Goal: Task Accomplishment & Management: Complete application form

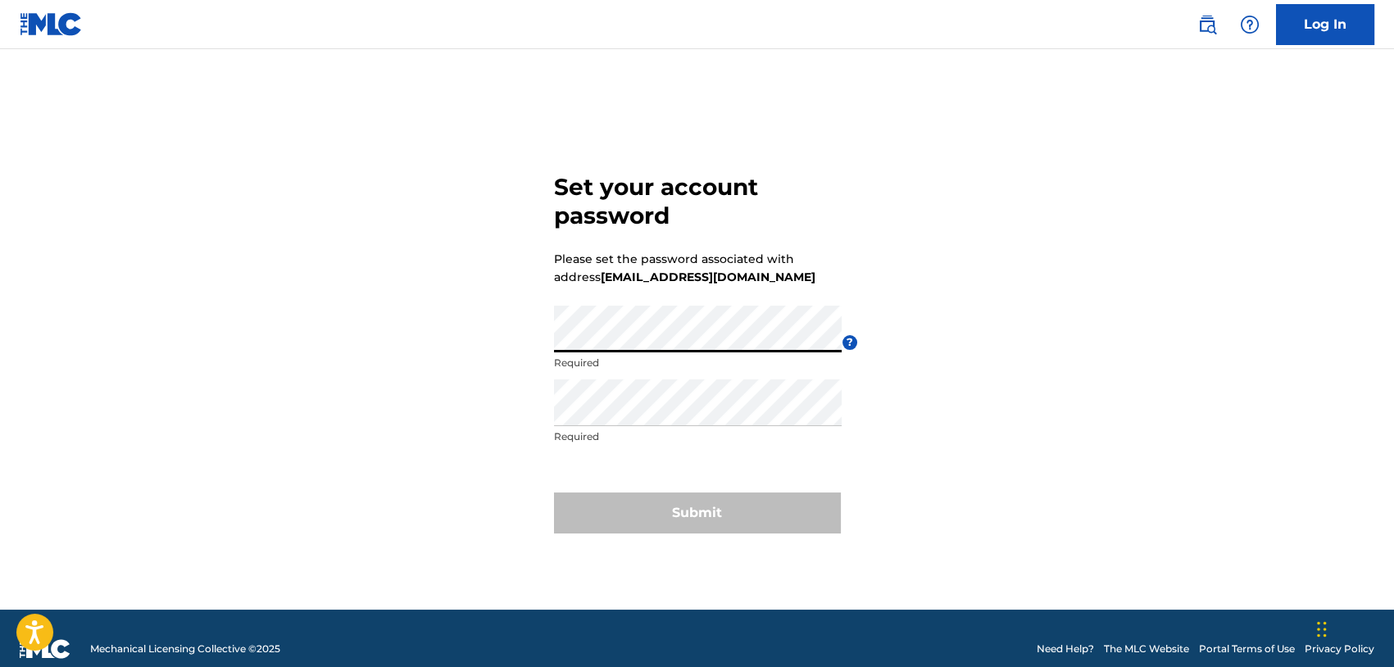
click at [529, 333] on div "Set your account password Please set the password associated with address [EMAI…" at bounding box center [697, 349] width 1147 height 519
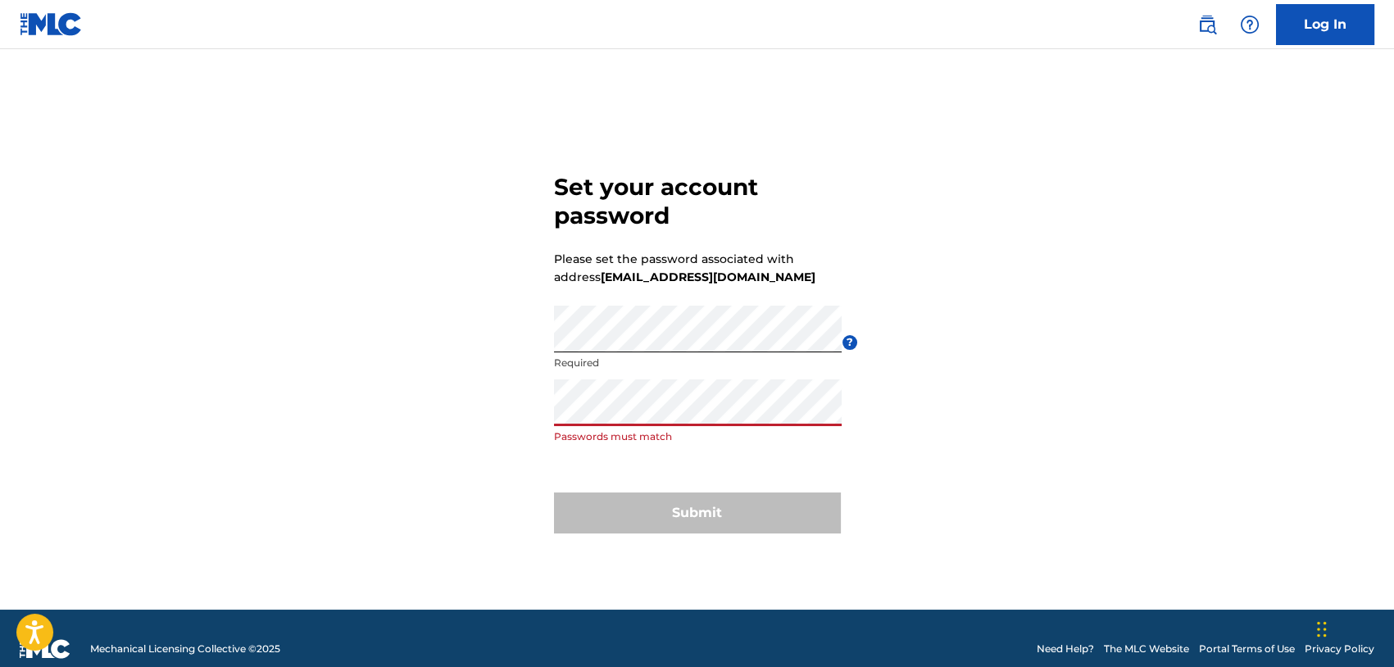
click at [460, 391] on div "Set your account password Please set the password associated with address [EMAI…" at bounding box center [697, 349] width 1147 height 519
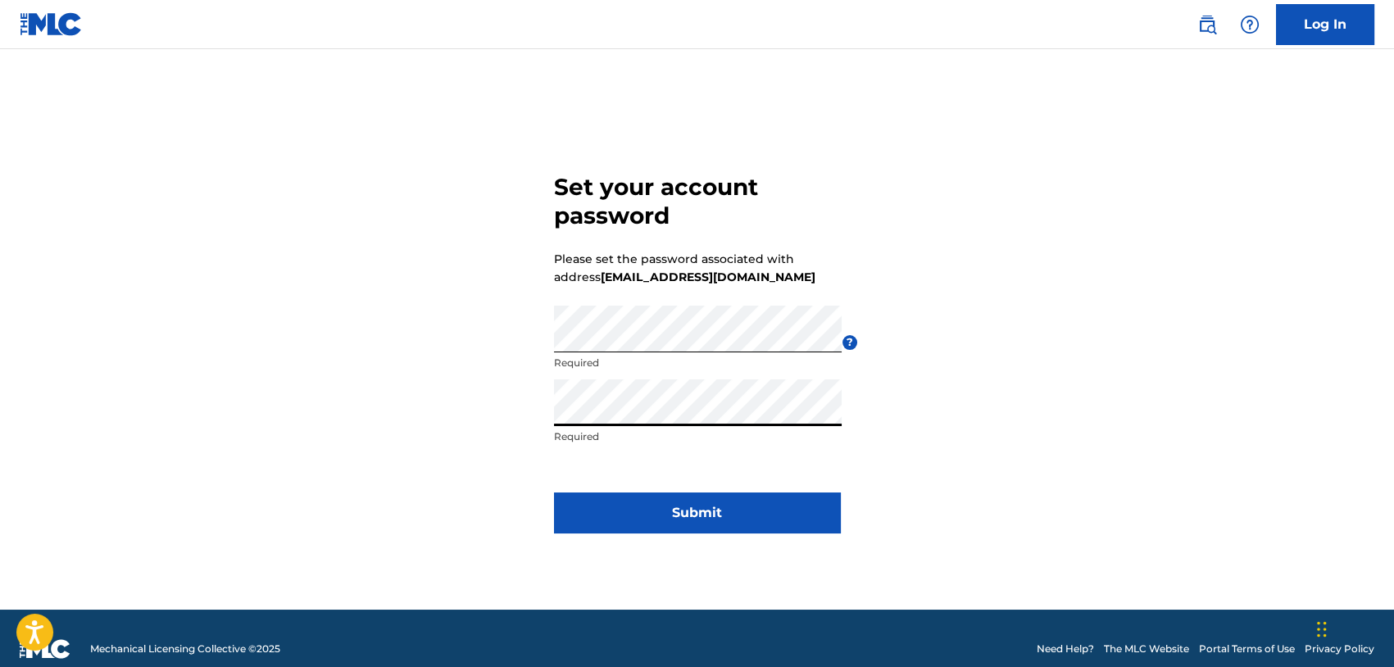
click button "Submit" at bounding box center [697, 512] width 287 height 41
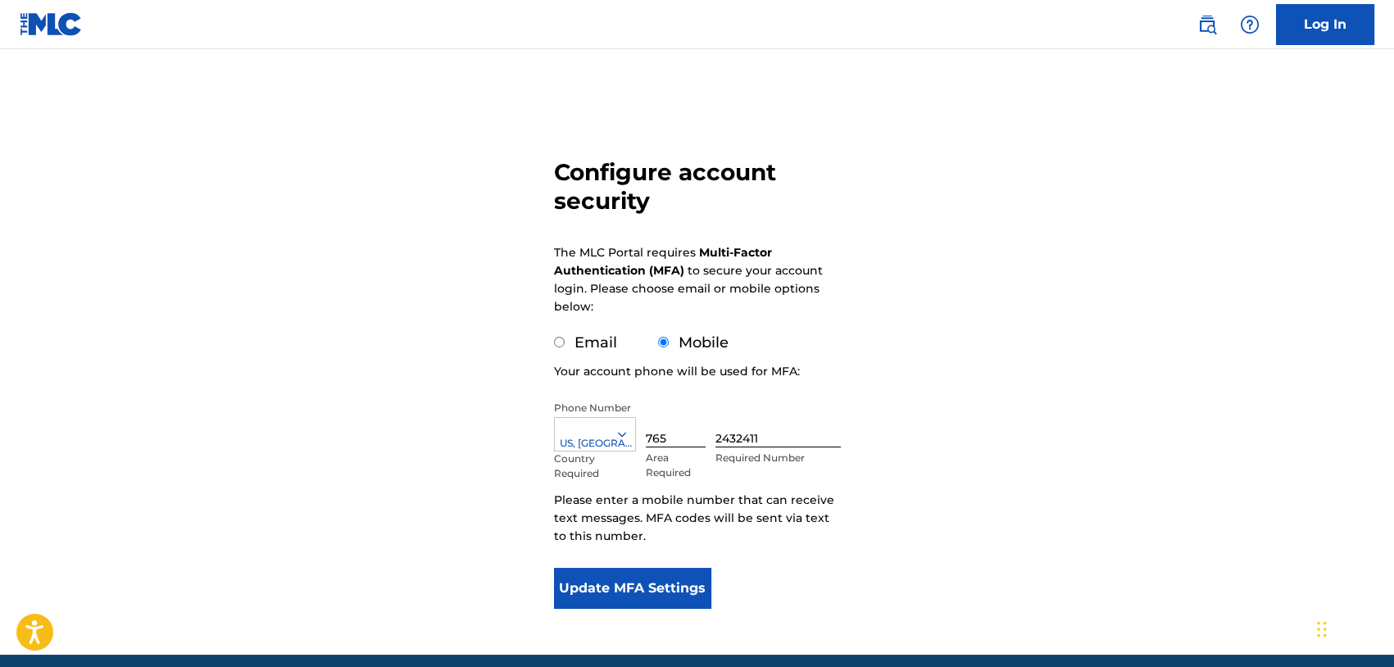
scroll to position [120, 0]
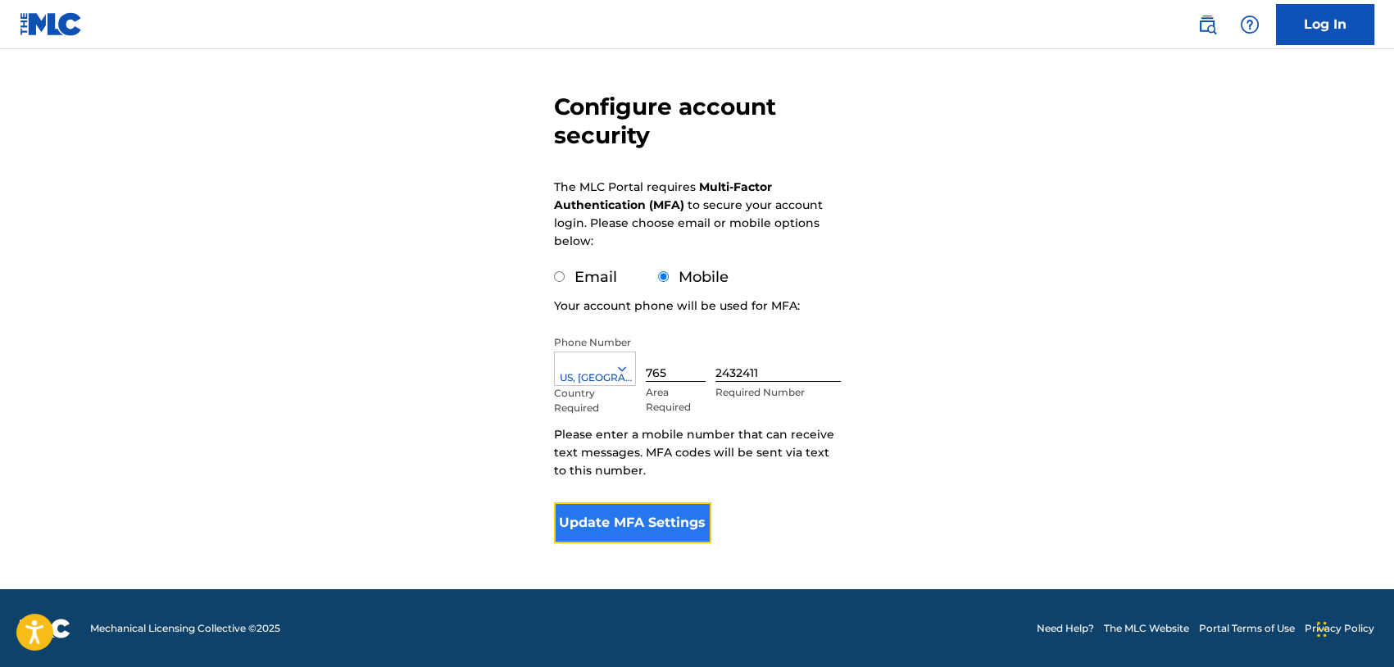
click at [664, 524] on button "Update MFA Settings" at bounding box center [633, 522] width 158 height 41
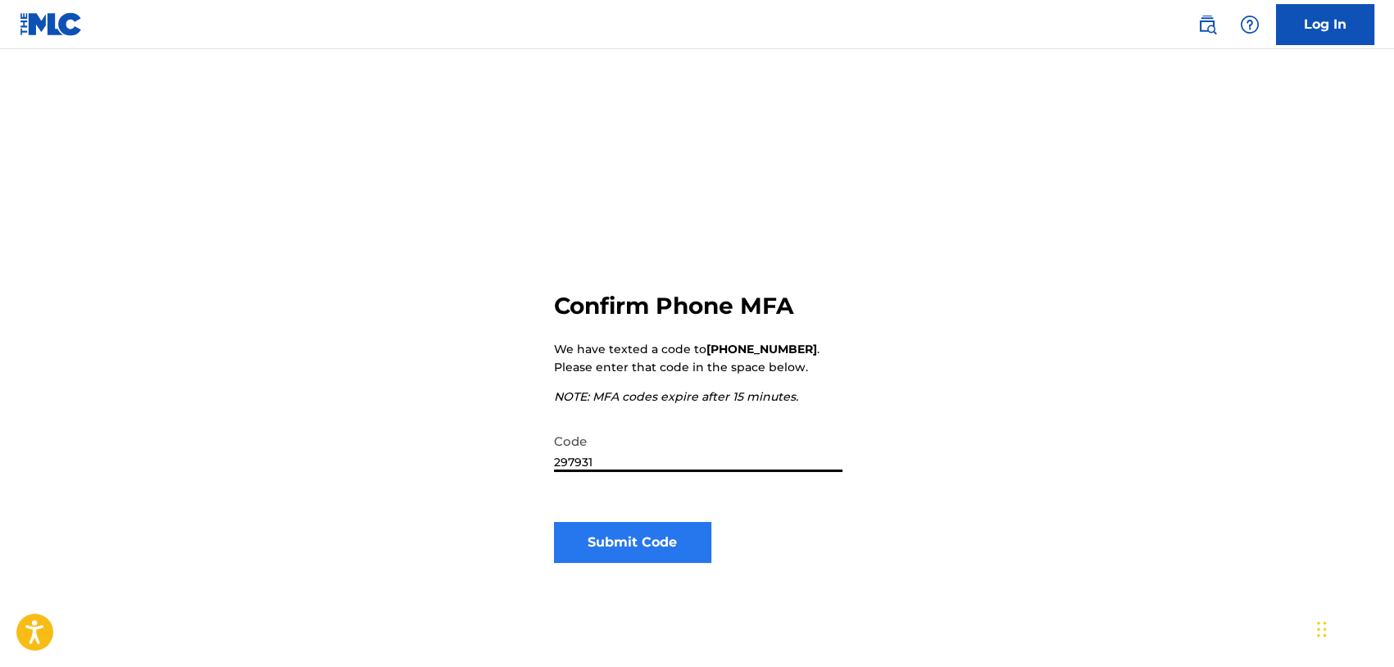
type input "297931"
click at [616, 542] on button "Submit Code" at bounding box center [633, 542] width 158 height 41
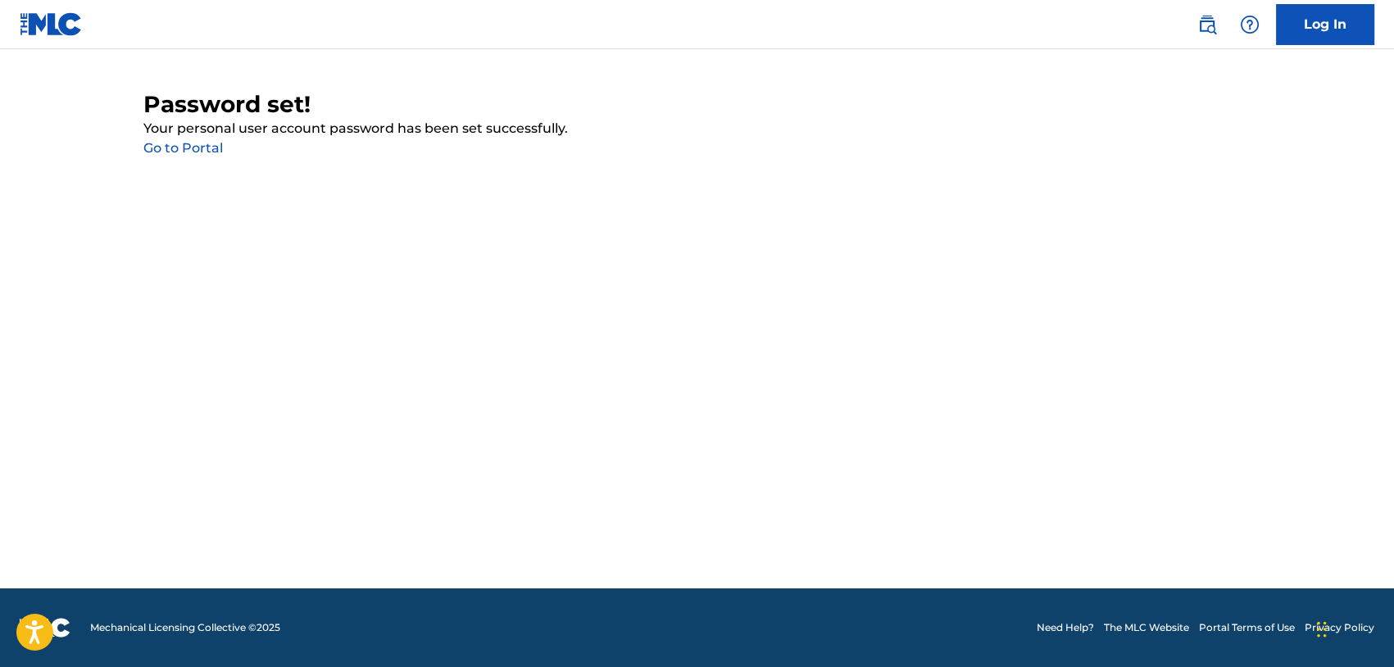
click at [184, 143] on link "Go to Portal" at bounding box center [182, 148] width 79 height 16
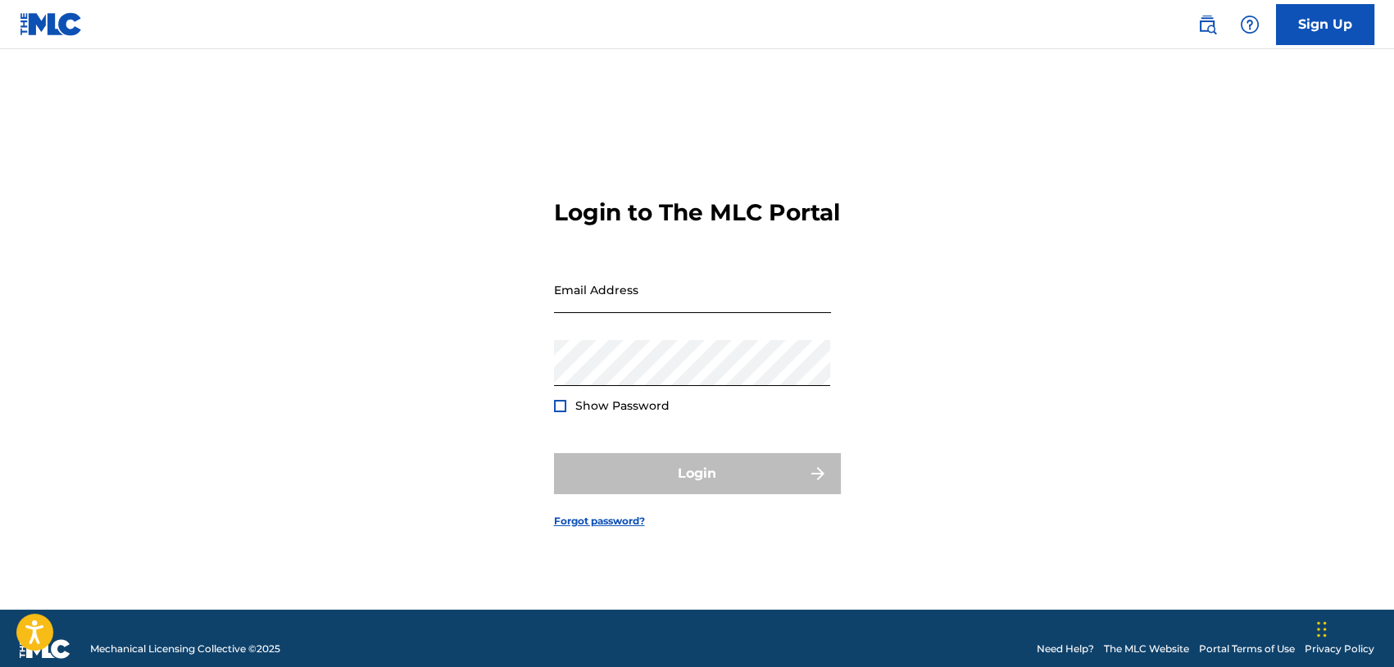
click at [628, 292] on input "Email Address" at bounding box center [692, 289] width 277 height 47
click at [606, 310] on input "Email Address" at bounding box center [692, 289] width 277 height 47
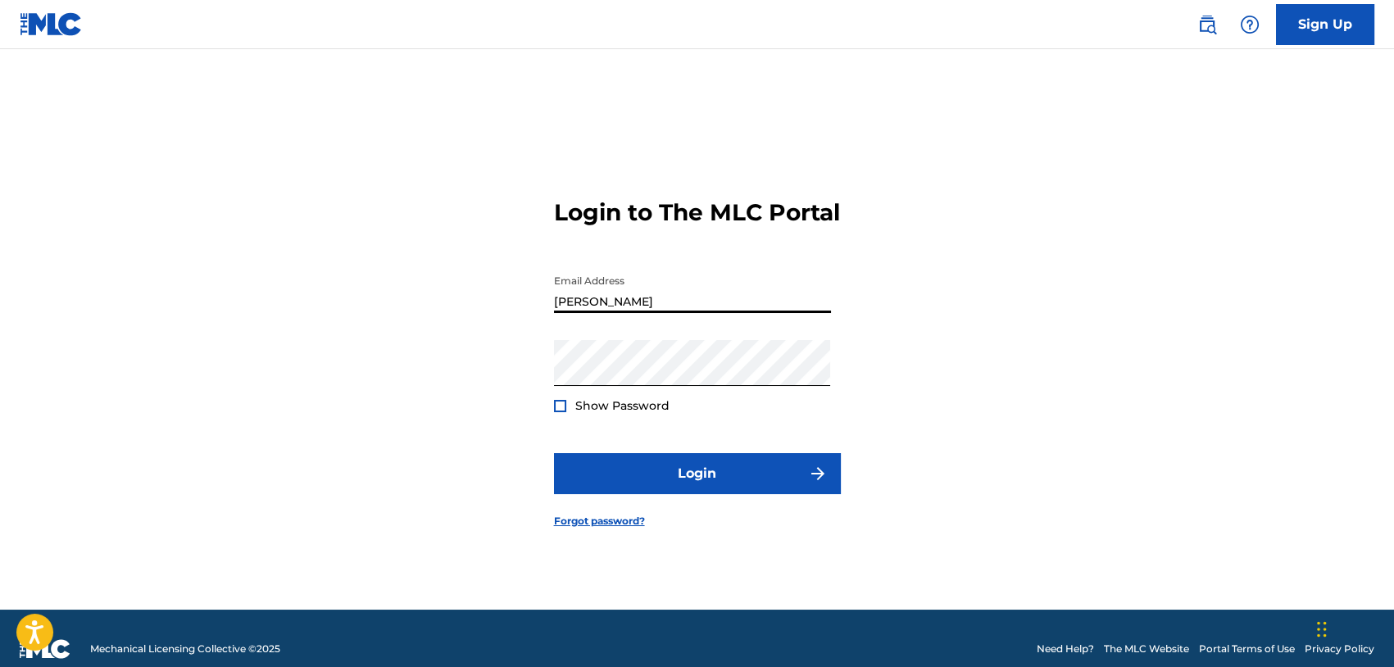
type input "[EMAIL_ADDRESS][DOMAIN_NAME]"
drag, startPoint x: 472, startPoint y: 372, endPoint x: 620, endPoint y: 401, distance: 151.0
click at [477, 374] on div "Login to The MLC Portal Email Address [EMAIL_ADDRESS][DOMAIN_NAME] Password Sho…" at bounding box center [697, 349] width 1147 height 519
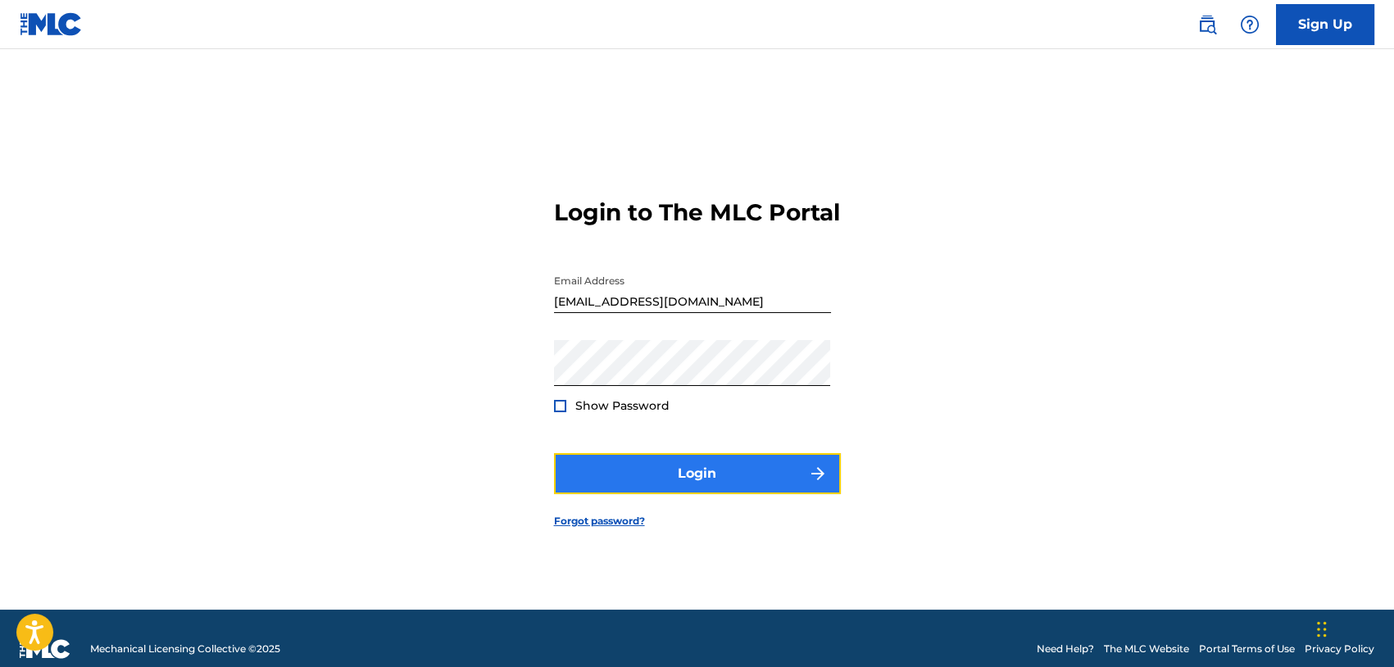
click at [565, 490] on button "Login" at bounding box center [697, 473] width 287 height 41
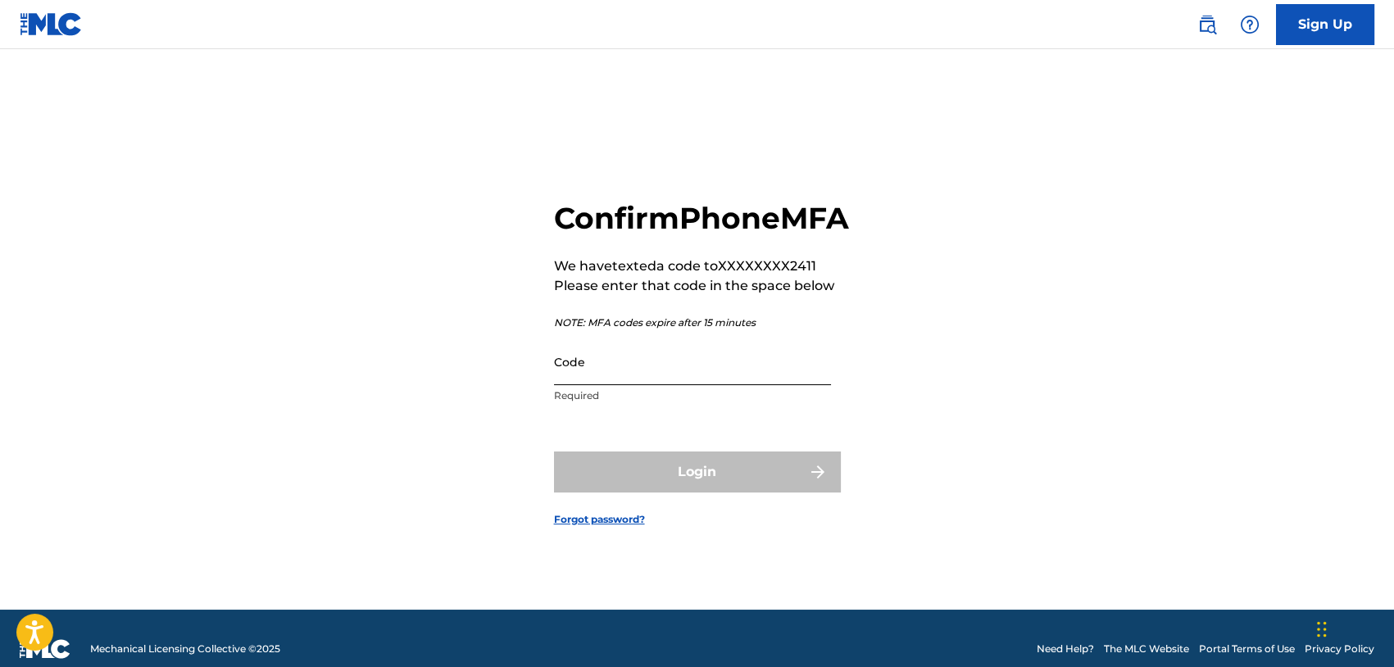
click at [626, 385] on input "Code" at bounding box center [692, 361] width 277 height 47
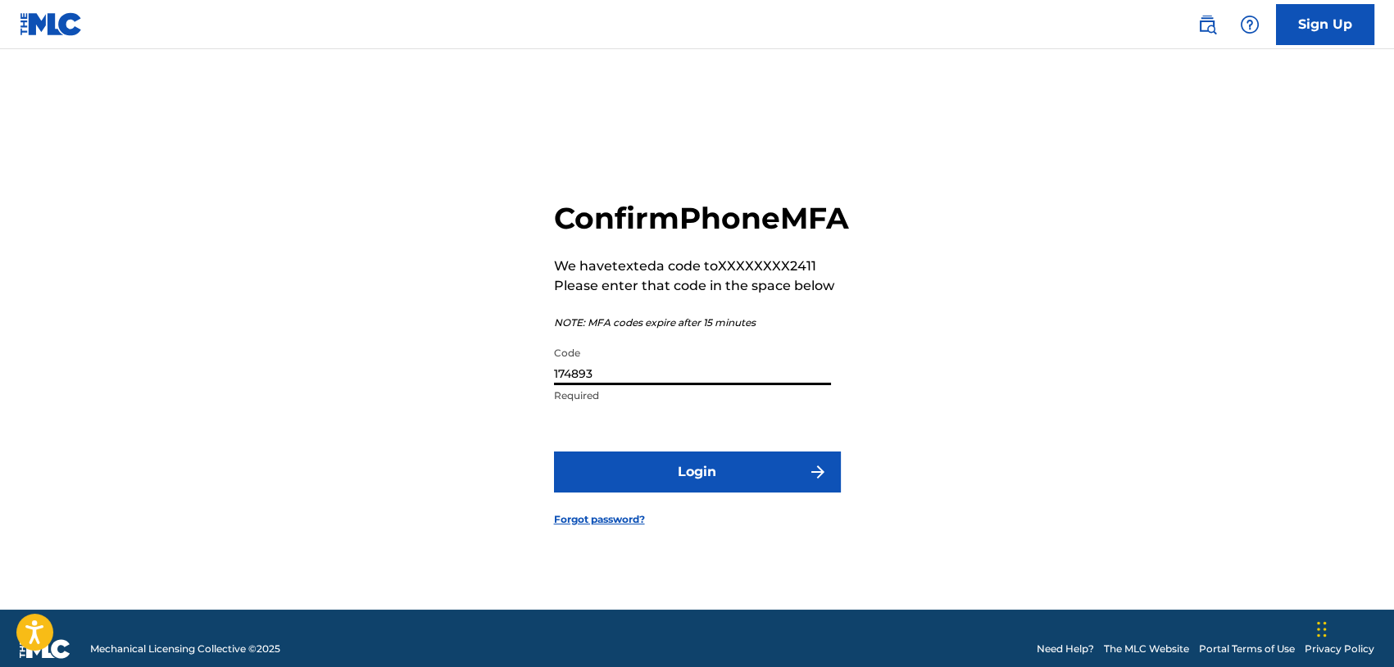
type input "174893"
click at [554, 451] on button "Login" at bounding box center [697, 471] width 287 height 41
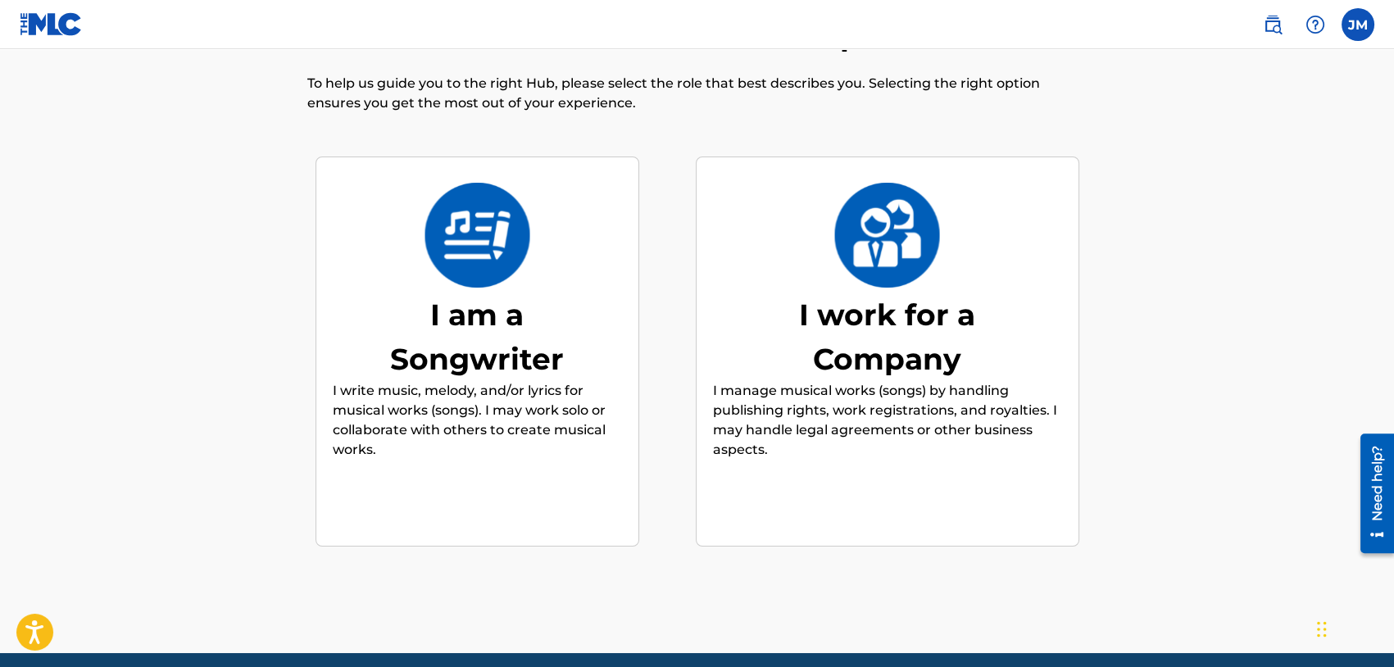
click at [505, 320] on div "I am a Songwriter" at bounding box center [477, 336] width 246 height 88
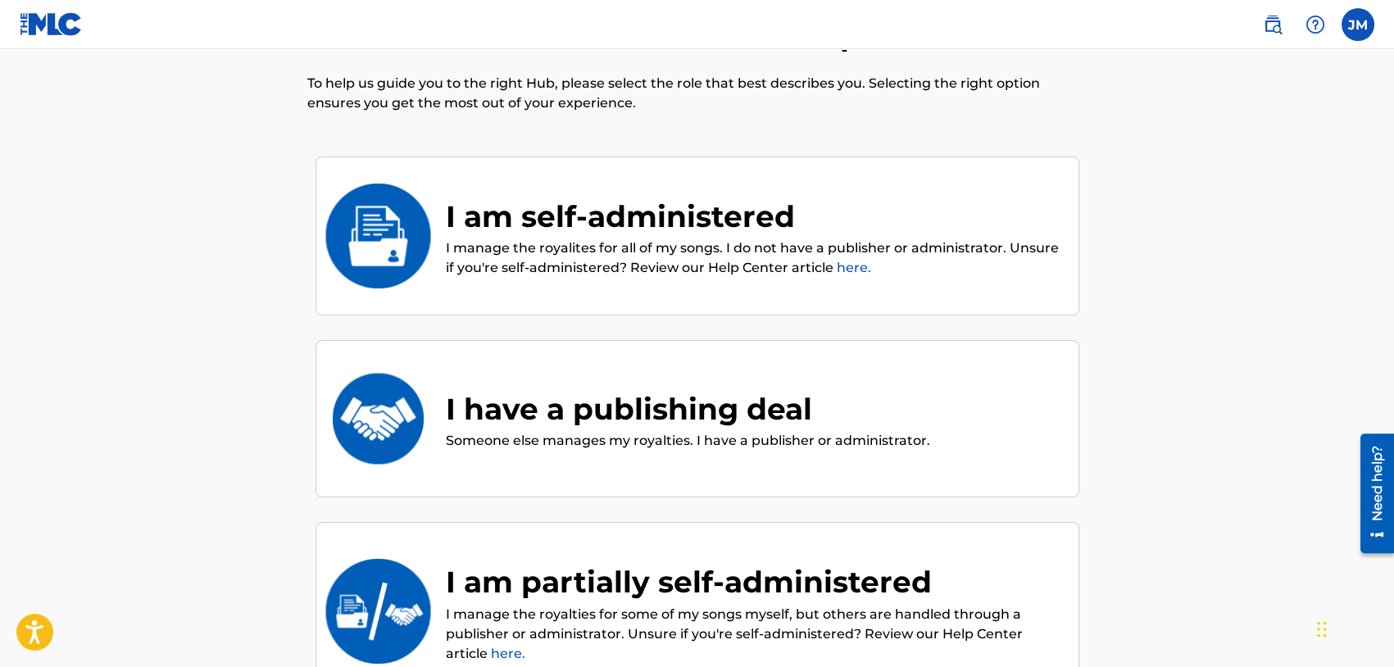
click at [638, 247] on p "I manage the royalites for all of my songs. I do not have a publisher or admini…" at bounding box center [754, 257] width 616 height 39
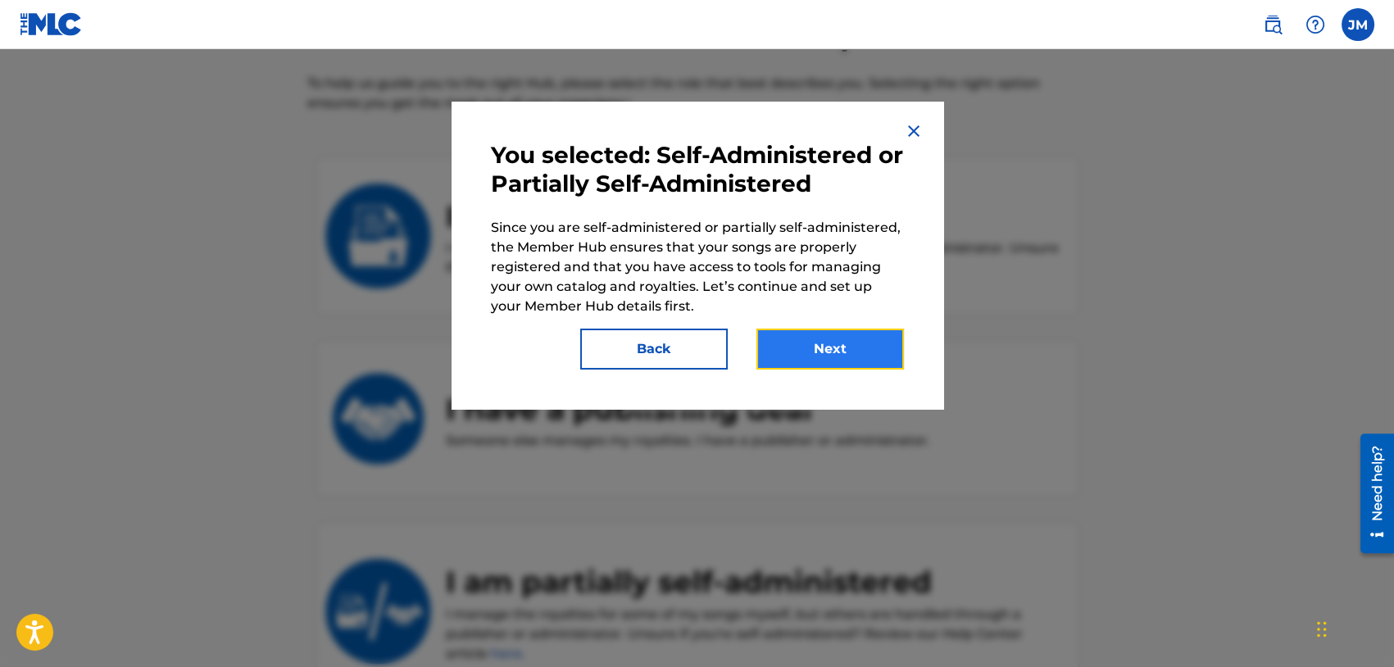
click at [836, 343] on button "Next" at bounding box center [829, 349] width 147 height 41
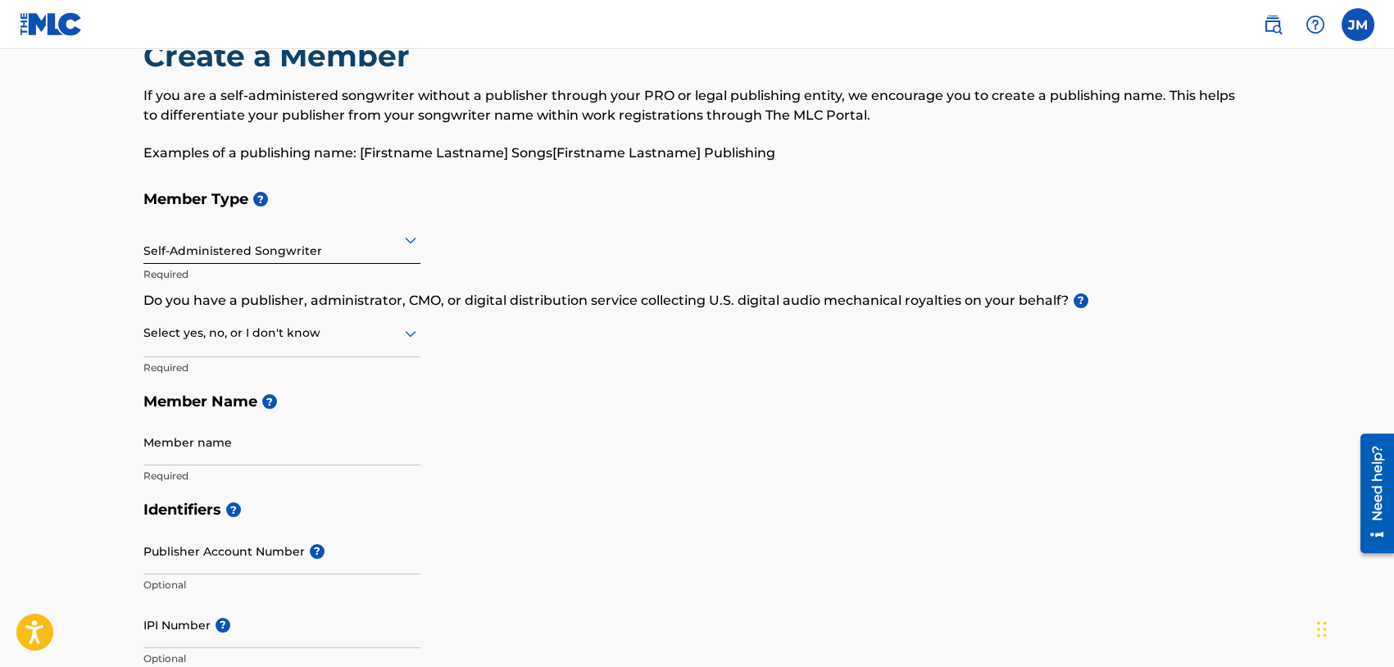
scroll to position [82, 0]
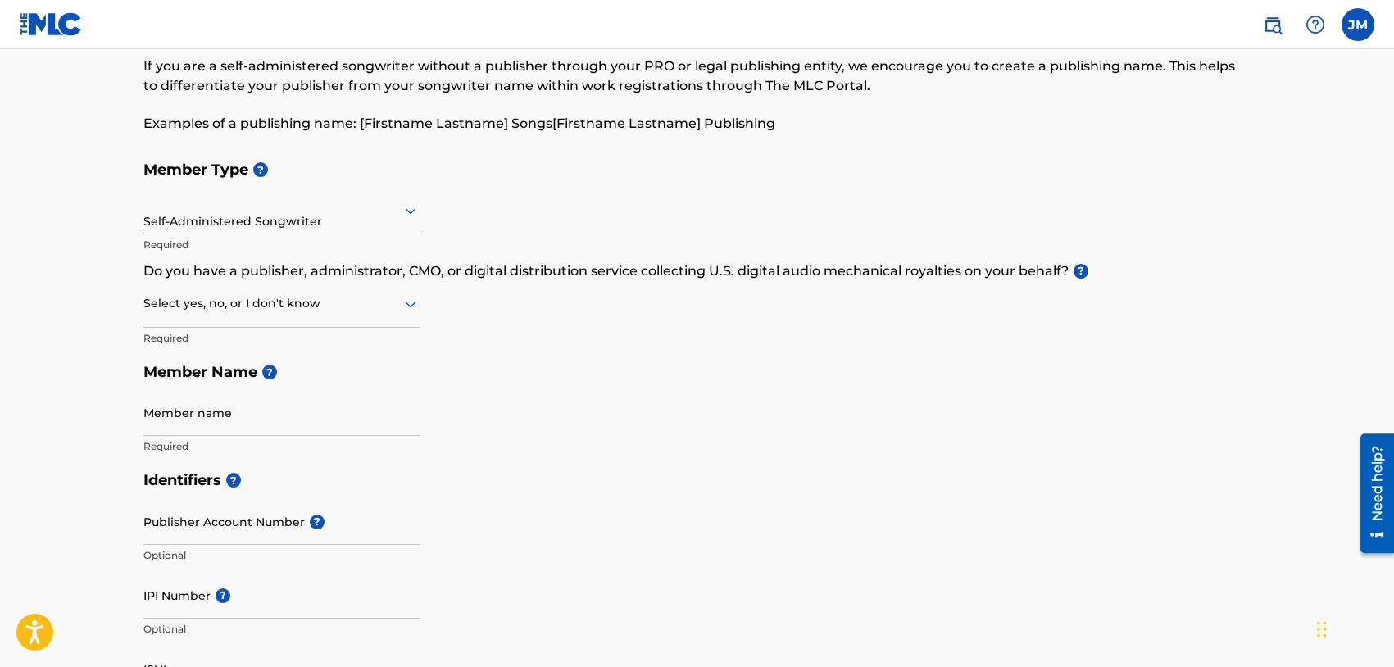
click at [373, 311] on div at bounding box center [281, 303] width 277 height 20
click at [493, 302] on div "Member Type ? Self-Administered Songwriter Required Do you have a publisher, ad…" at bounding box center [697, 307] width 1108 height 311
click at [354, 310] on div at bounding box center [281, 303] width 277 height 20
click at [460, 311] on div "Member Type ? Self-Administered Songwriter Required Do you have a publisher, ad…" at bounding box center [697, 307] width 1108 height 311
click at [386, 305] on div at bounding box center [281, 303] width 277 height 20
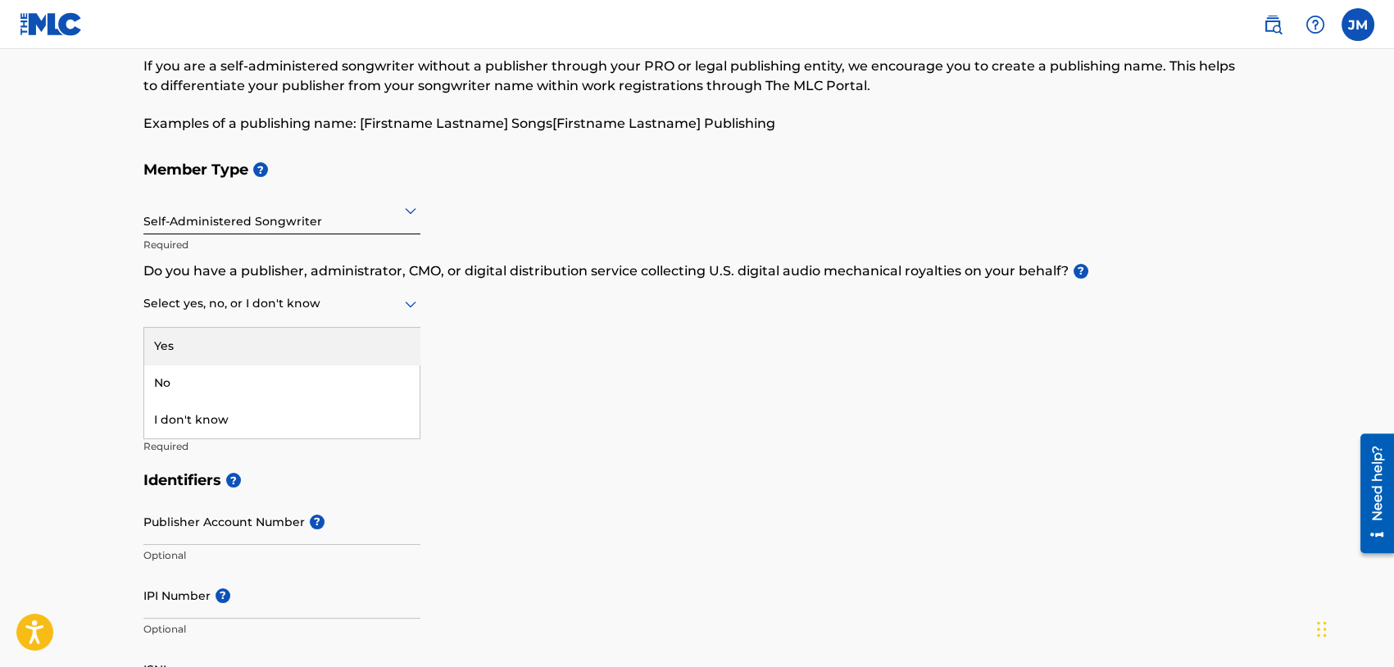
click at [253, 344] on div "Yes" at bounding box center [281, 346] width 275 height 37
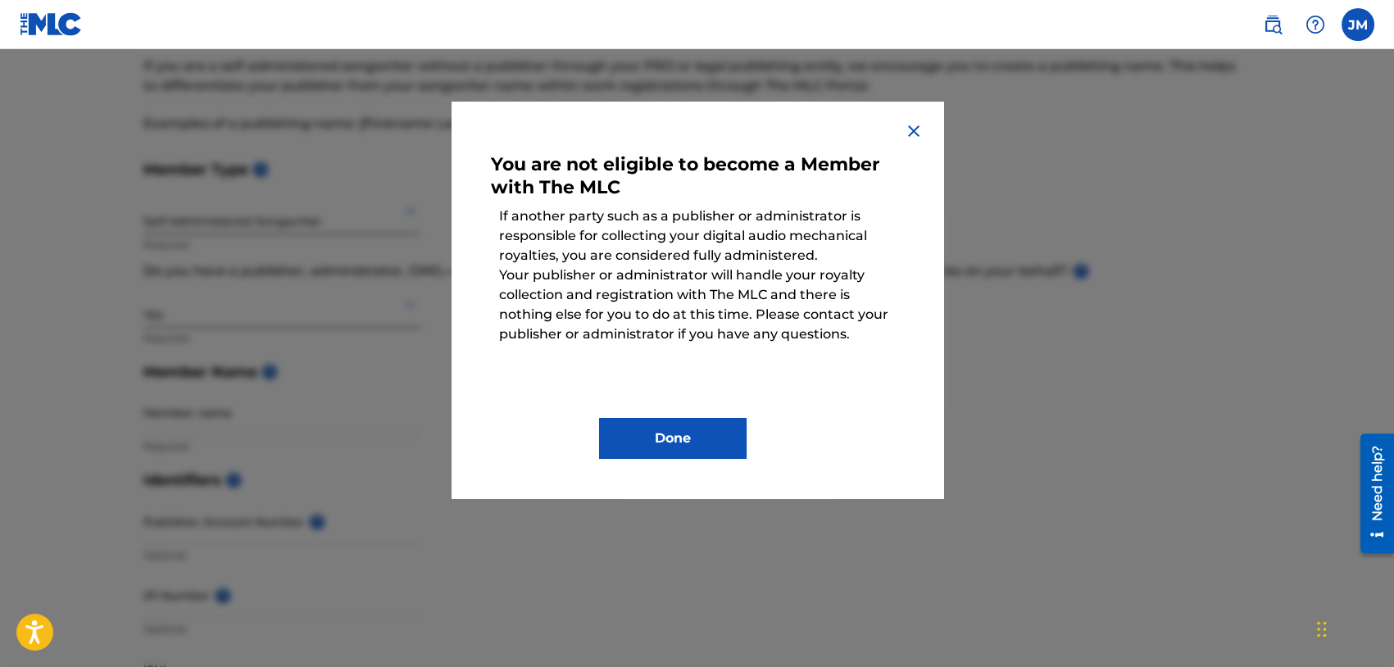
click at [915, 129] on img at bounding box center [914, 131] width 20 height 20
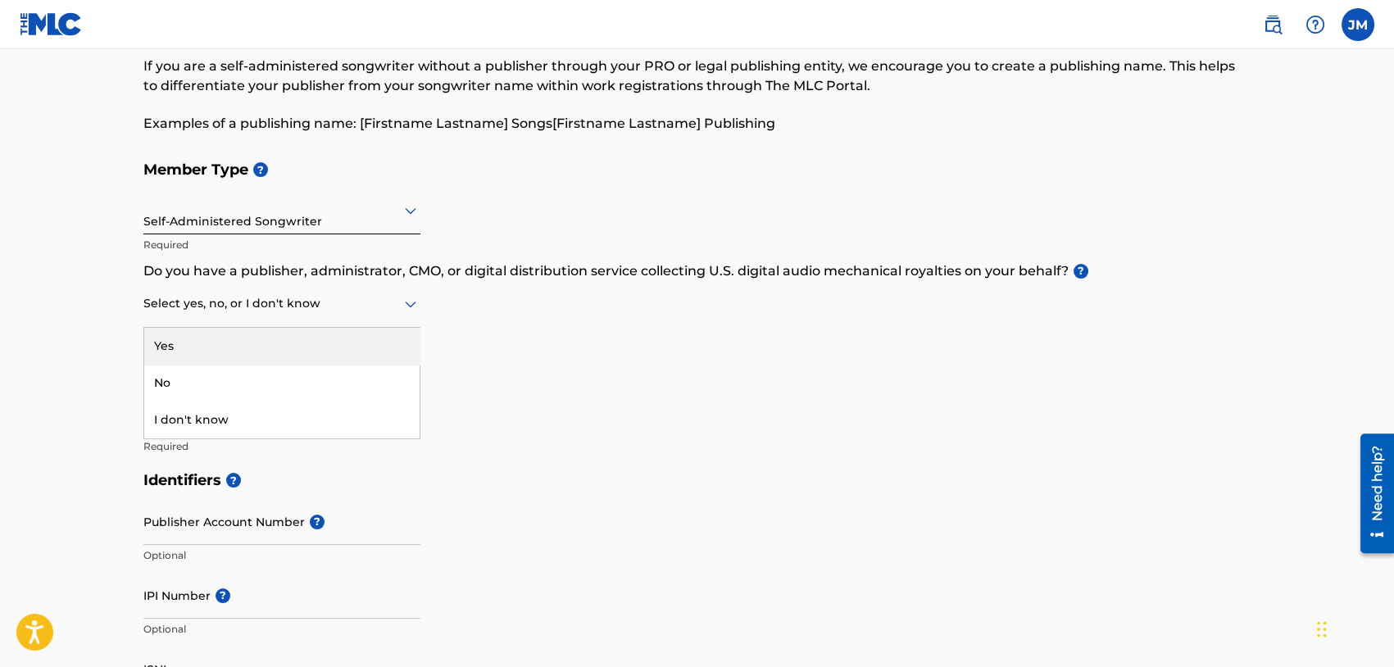
click at [221, 310] on div at bounding box center [281, 303] width 277 height 20
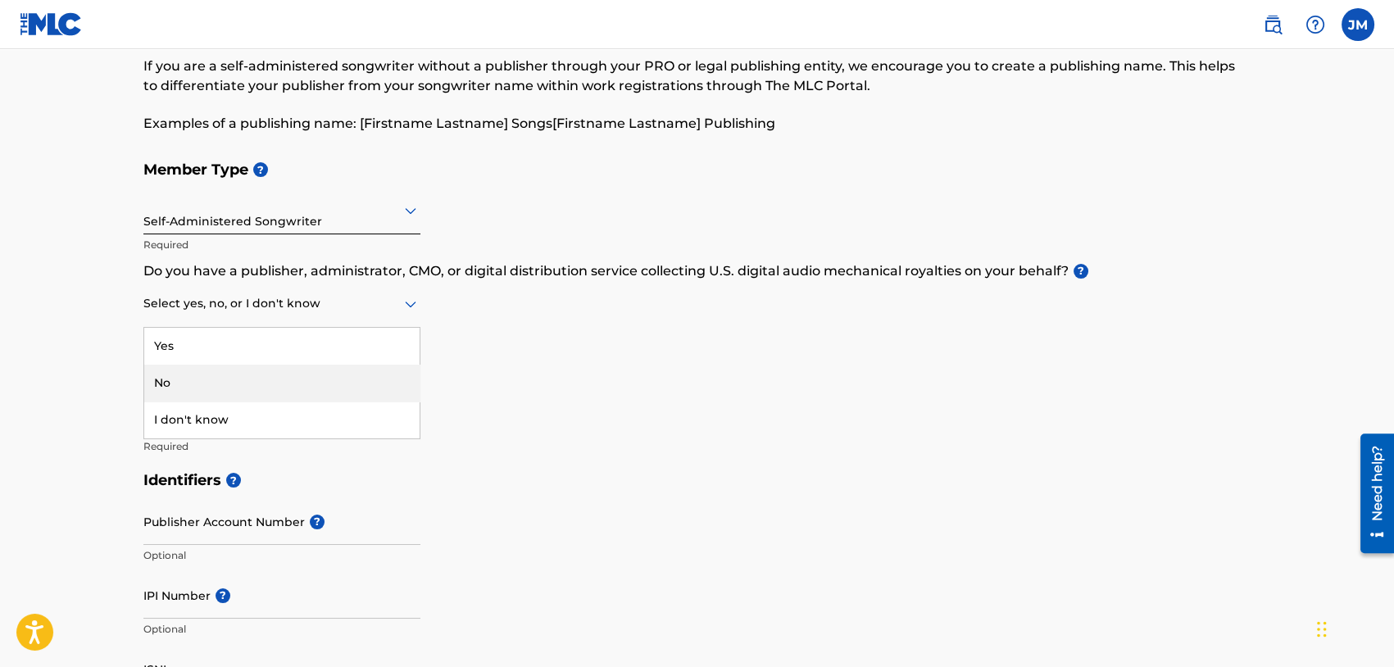
click at [234, 382] on div "No" at bounding box center [281, 383] width 275 height 37
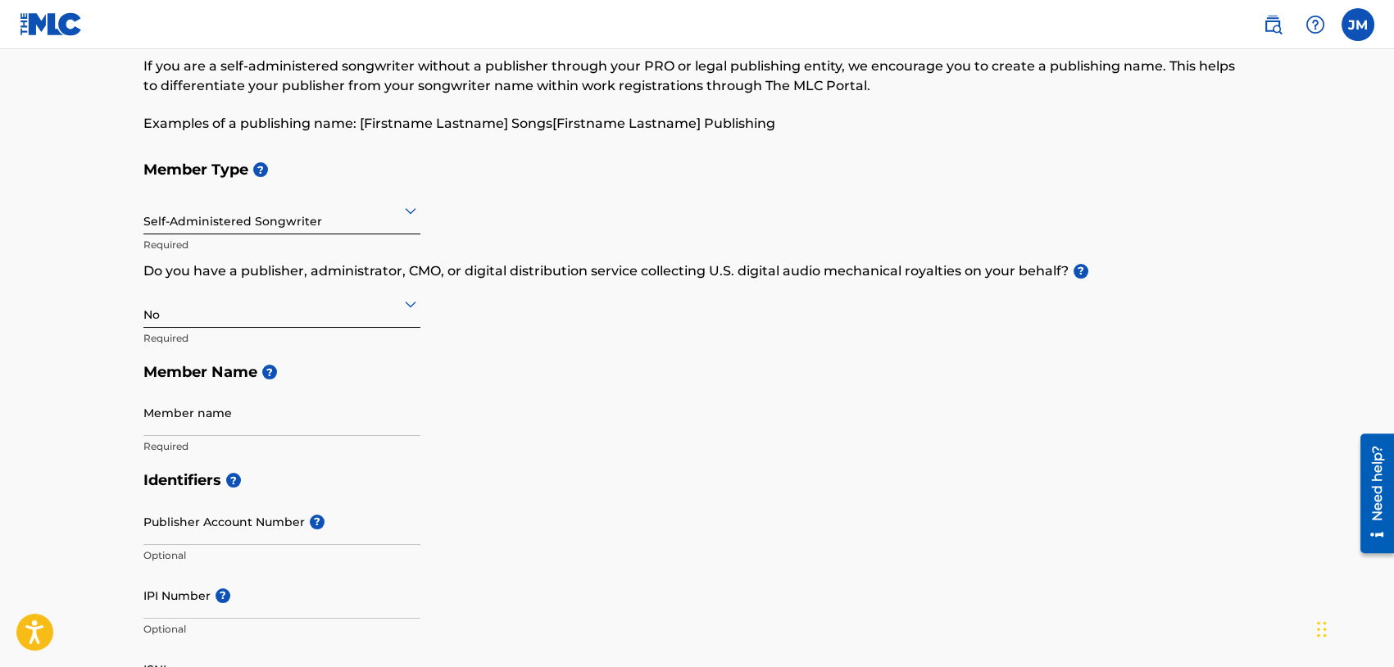
click at [434, 351] on div "Member Type ? Self-Administered Songwriter Required Do you have a publisher, ad…" at bounding box center [697, 307] width 1108 height 311
click at [248, 410] on input "Member name" at bounding box center [281, 412] width 277 height 47
click at [249, 421] on input "Member name" at bounding box center [281, 412] width 277 height 47
click at [374, 414] on input "[PERSON_NAME]" at bounding box center [281, 412] width 277 height 47
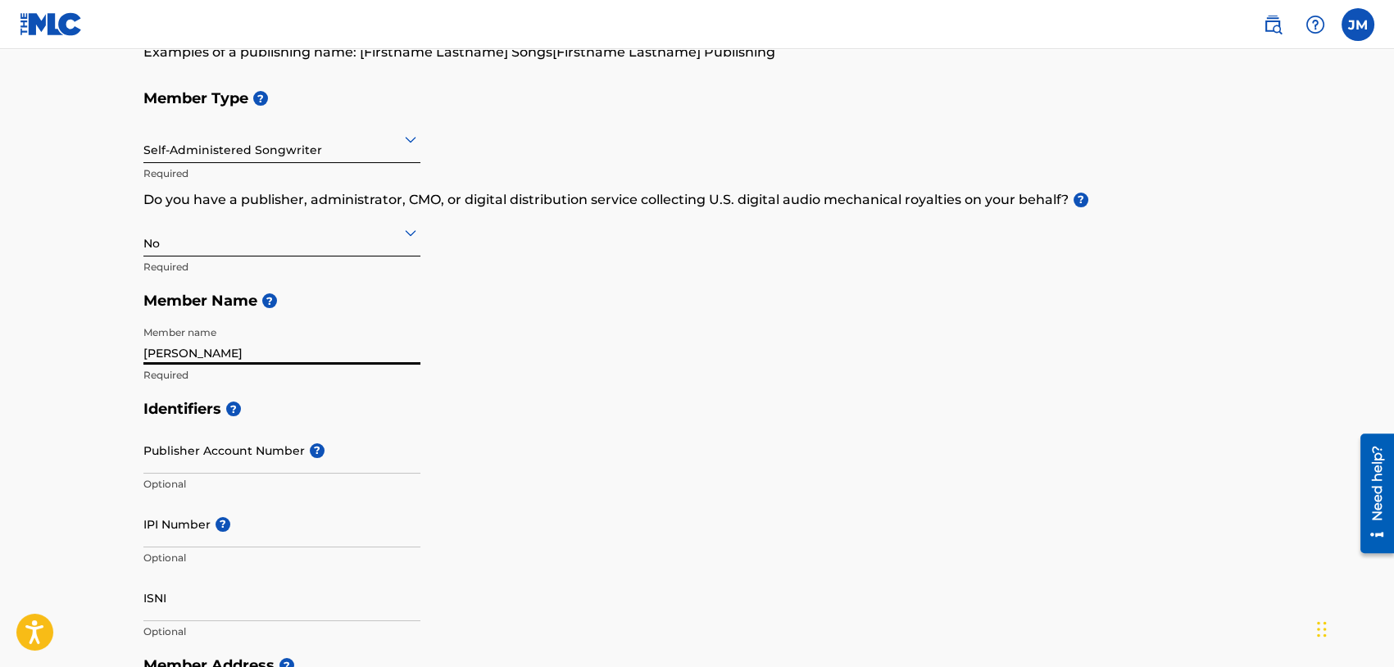
scroll to position [246, 0]
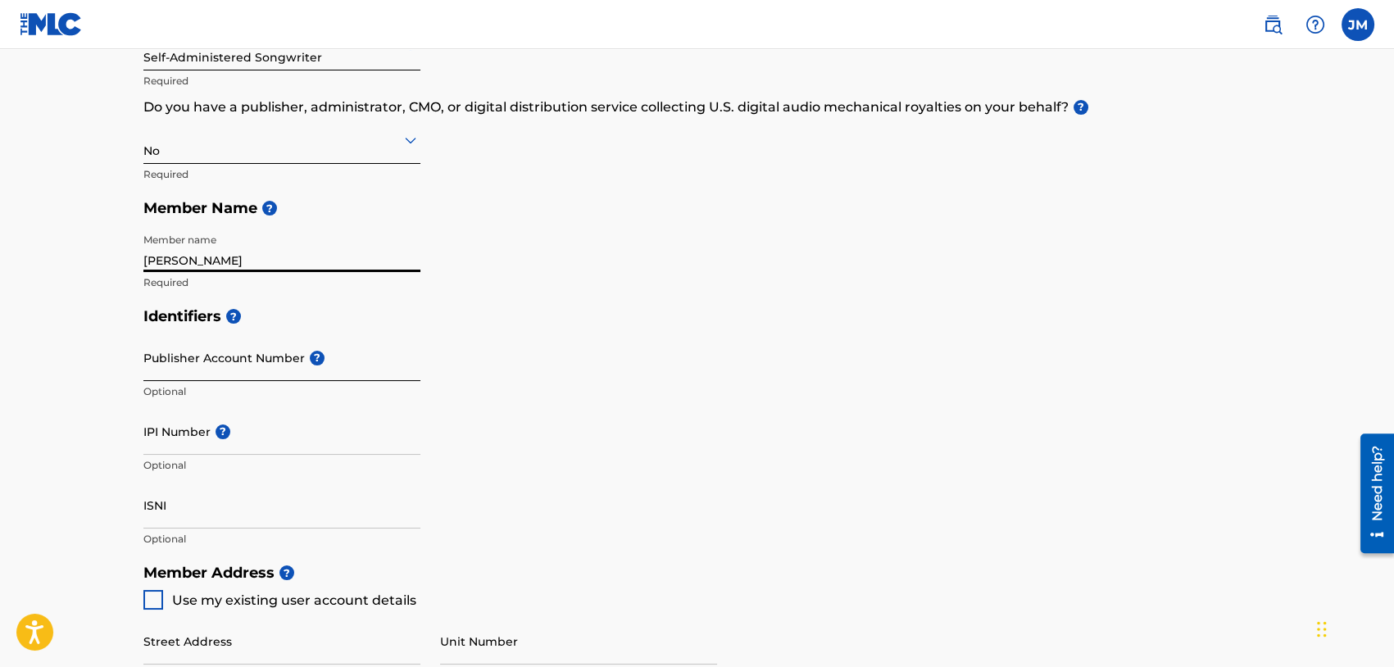
type input "[PERSON_NAME]"
click at [240, 362] on input "Publisher Account Number ?" at bounding box center [281, 357] width 277 height 47
click at [428, 323] on h5 "Identifiers ?" at bounding box center [697, 316] width 1108 height 35
click at [230, 355] on input "Publisher Account Number ?" at bounding box center [281, 357] width 277 height 47
paste input "00790615720"
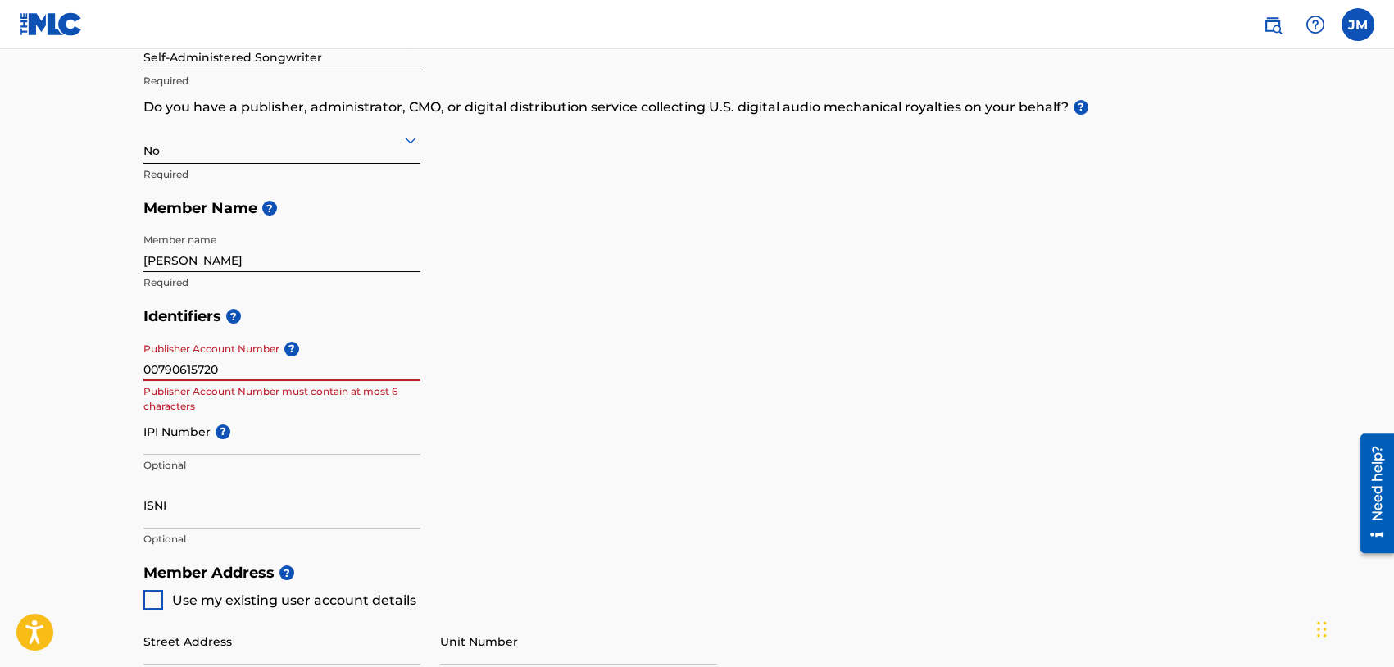
click at [170, 365] on input "00790615720" at bounding box center [281, 357] width 277 height 47
type input "00790615720"
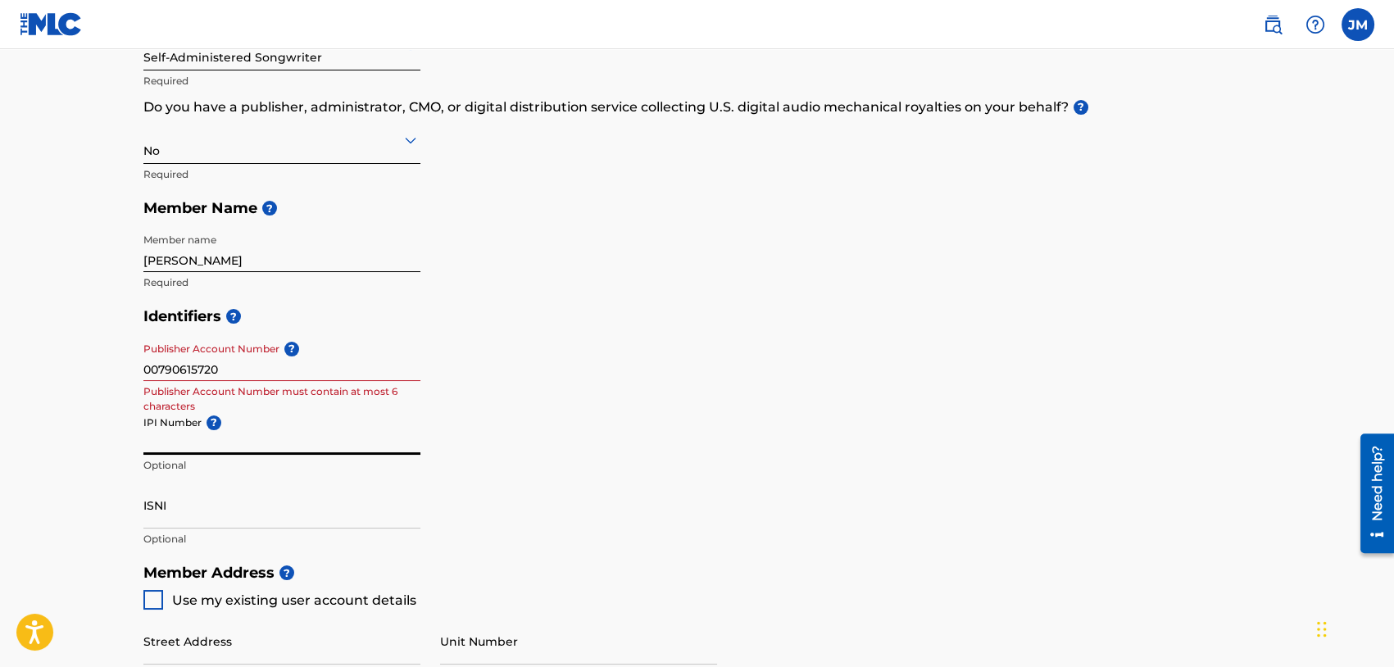
drag, startPoint x: 348, startPoint y: 421, endPoint x: 286, endPoint y: 406, distance: 64.2
click at [347, 421] on input "IPI Number ?" at bounding box center [281, 431] width 277 height 47
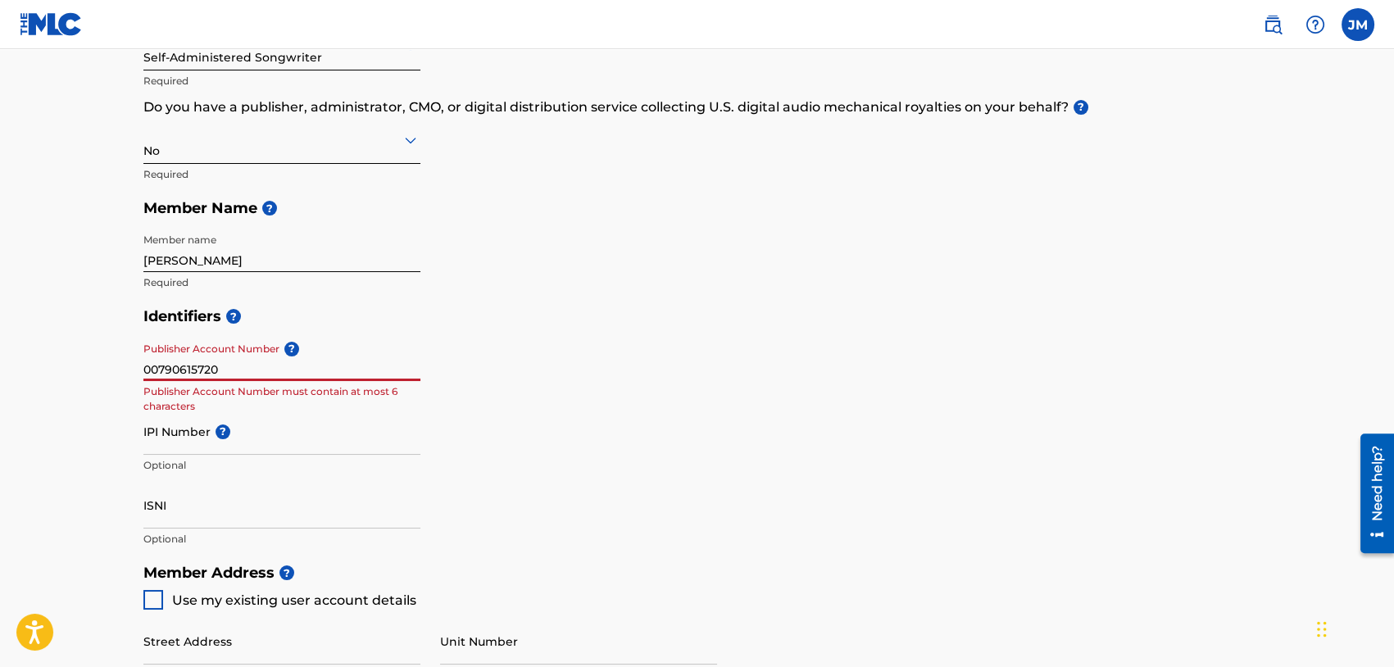
drag, startPoint x: 243, startPoint y: 365, endPoint x: 169, endPoint y: 394, distance: 79.1
click at [70, 359] on main "Create a Member If you are a self-administered songwriter without a publisher t…" at bounding box center [697, 538] width 1394 height 1471
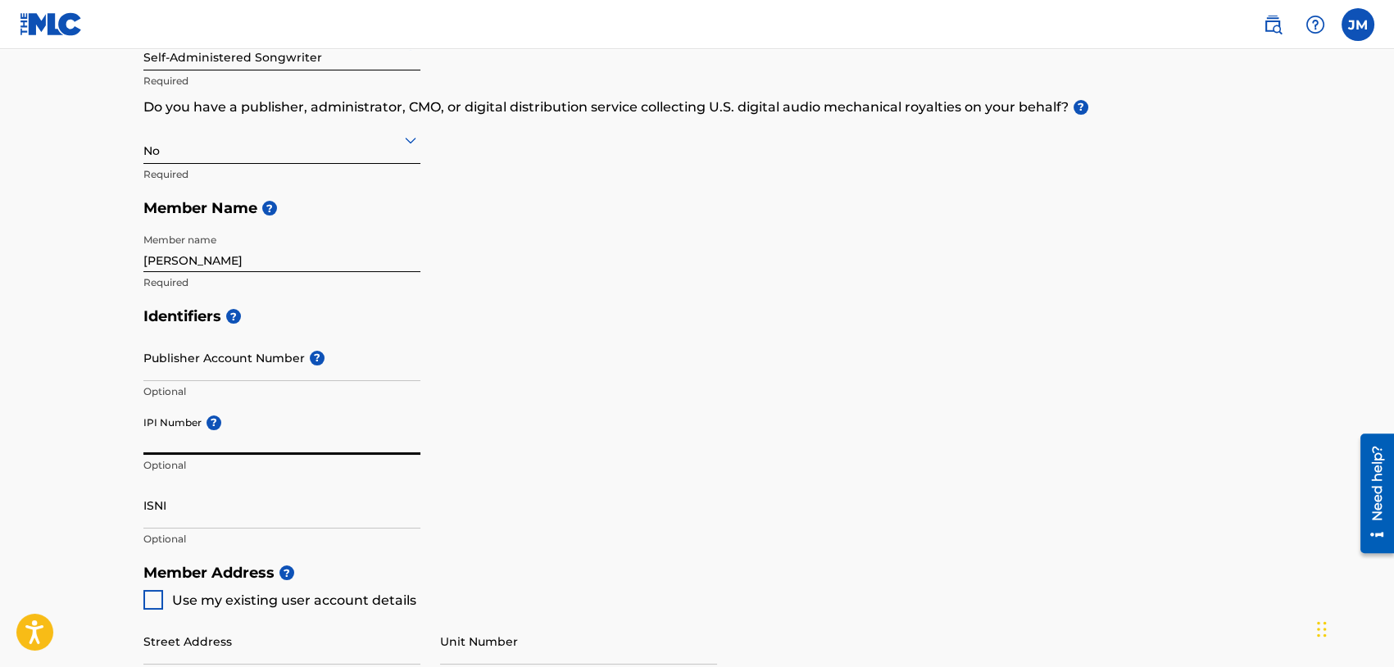
click at [231, 446] on input "IPI Number ?" at bounding box center [281, 431] width 277 height 47
paste input "00790615720"
type input "00790615720"
click at [230, 477] on div "IPI Number ? 00790615720 Optional" at bounding box center [281, 445] width 277 height 74
click at [196, 513] on input "ISNI" at bounding box center [281, 505] width 277 height 47
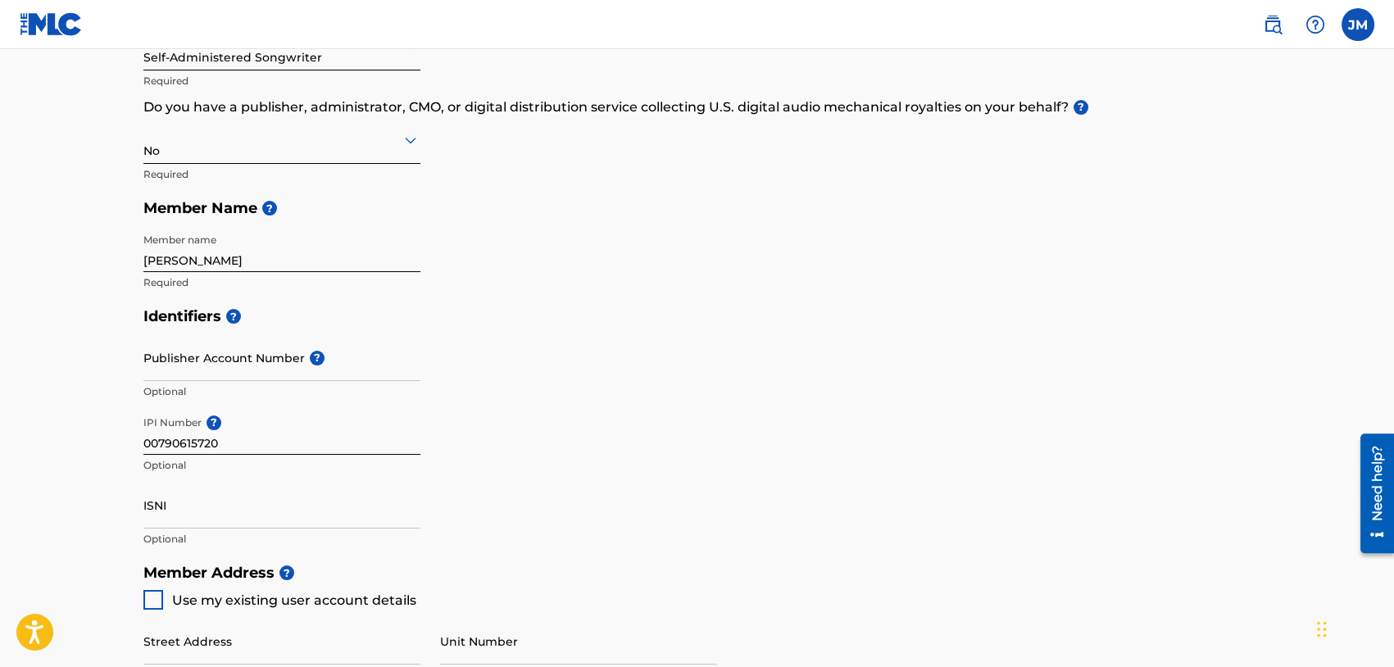
click at [568, 483] on div "Identifiers ? Publisher Account Number ? Optional IPI Number ? 00790615720 Opti…" at bounding box center [697, 427] width 1108 height 256
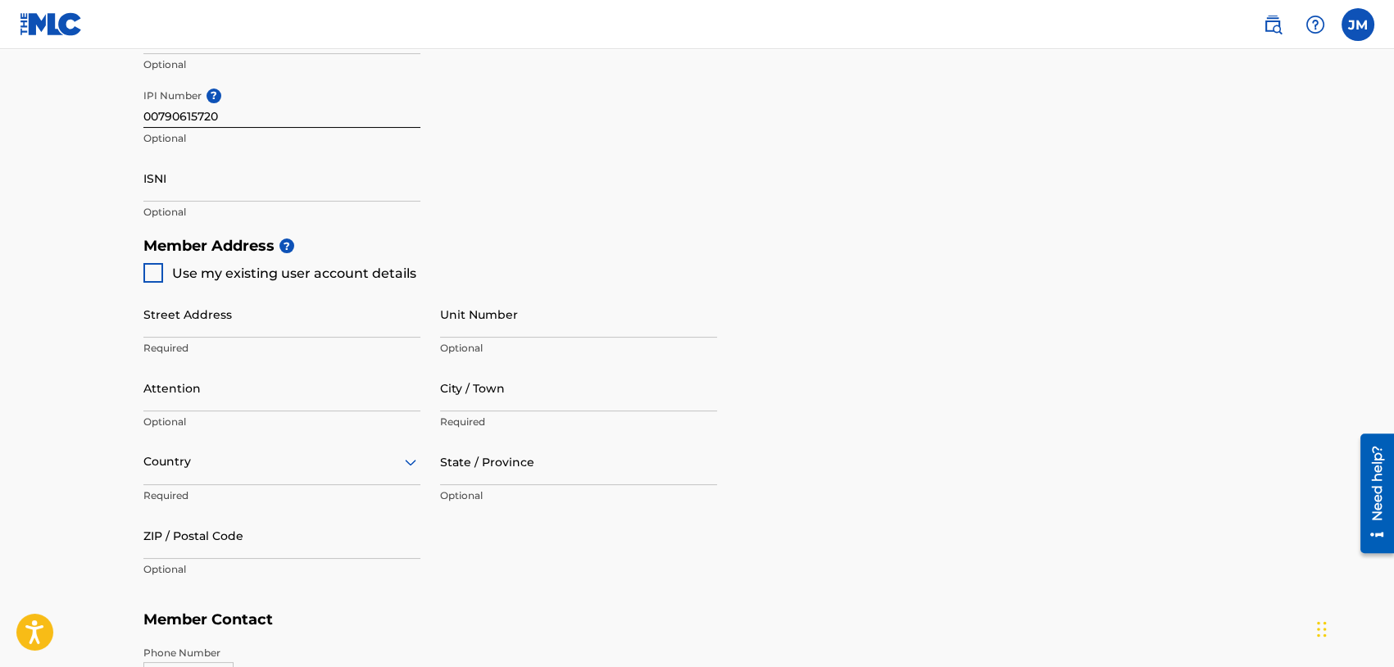
scroll to position [574, 0]
click at [153, 274] on div at bounding box center [153, 272] width 20 height 20
type input "1021 N audobon"
type input "[PERSON_NAME]"
type input "46952"
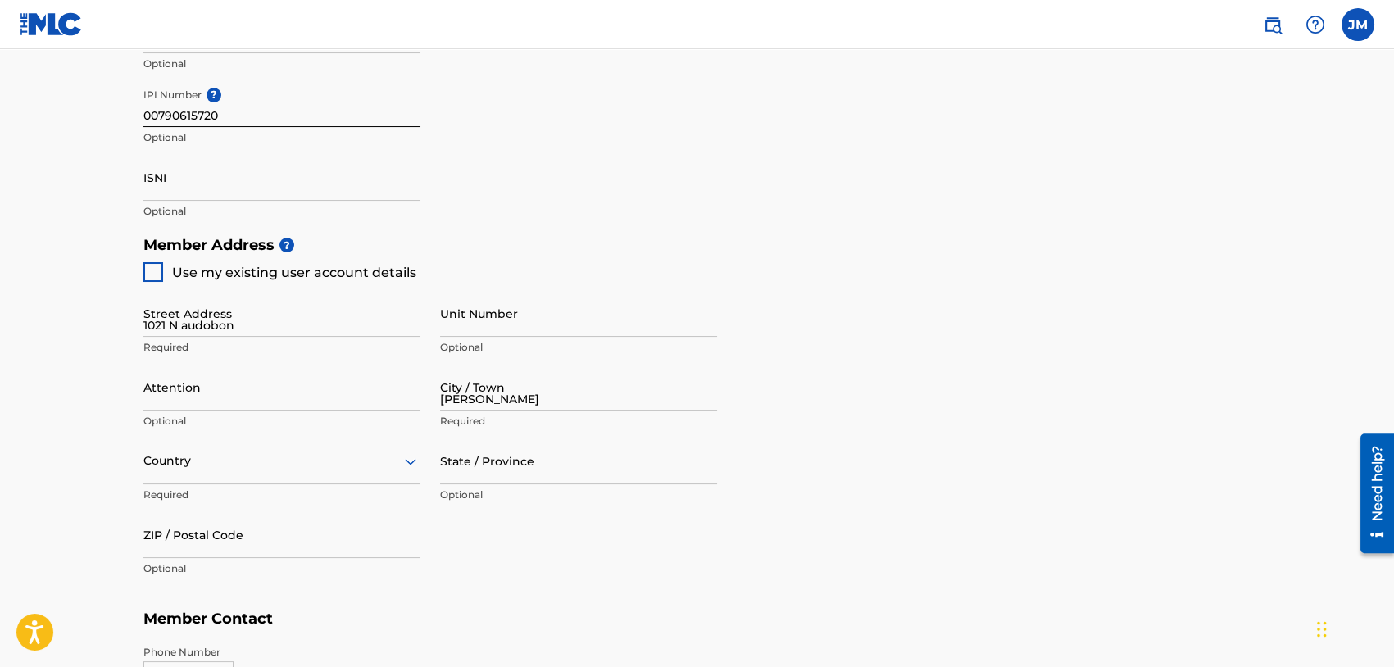
type input "765"
type input "2432411"
type input "[EMAIL_ADDRESS][DOMAIN_NAME]"
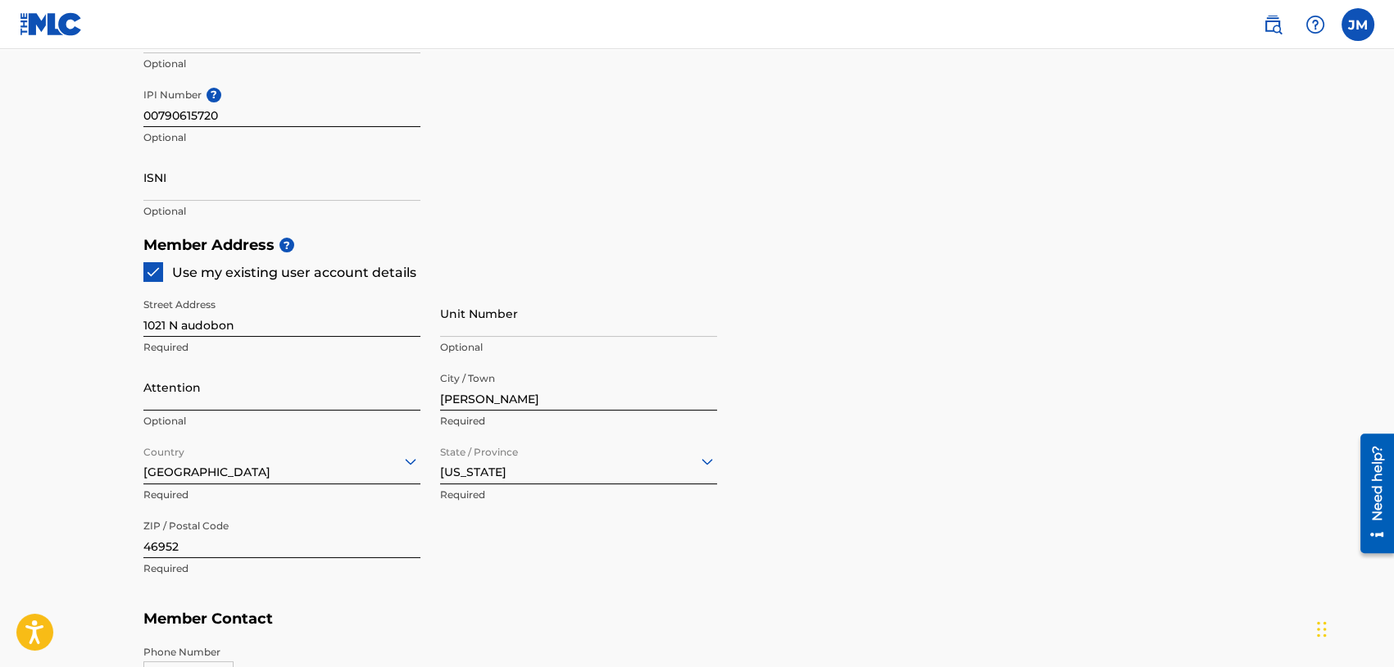
click at [203, 392] on input "Attention" at bounding box center [281, 387] width 277 height 47
click at [106, 399] on main "Create a Member If you are a self-administered songwriter without a publisher t…" at bounding box center [697, 211] width 1394 height 1471
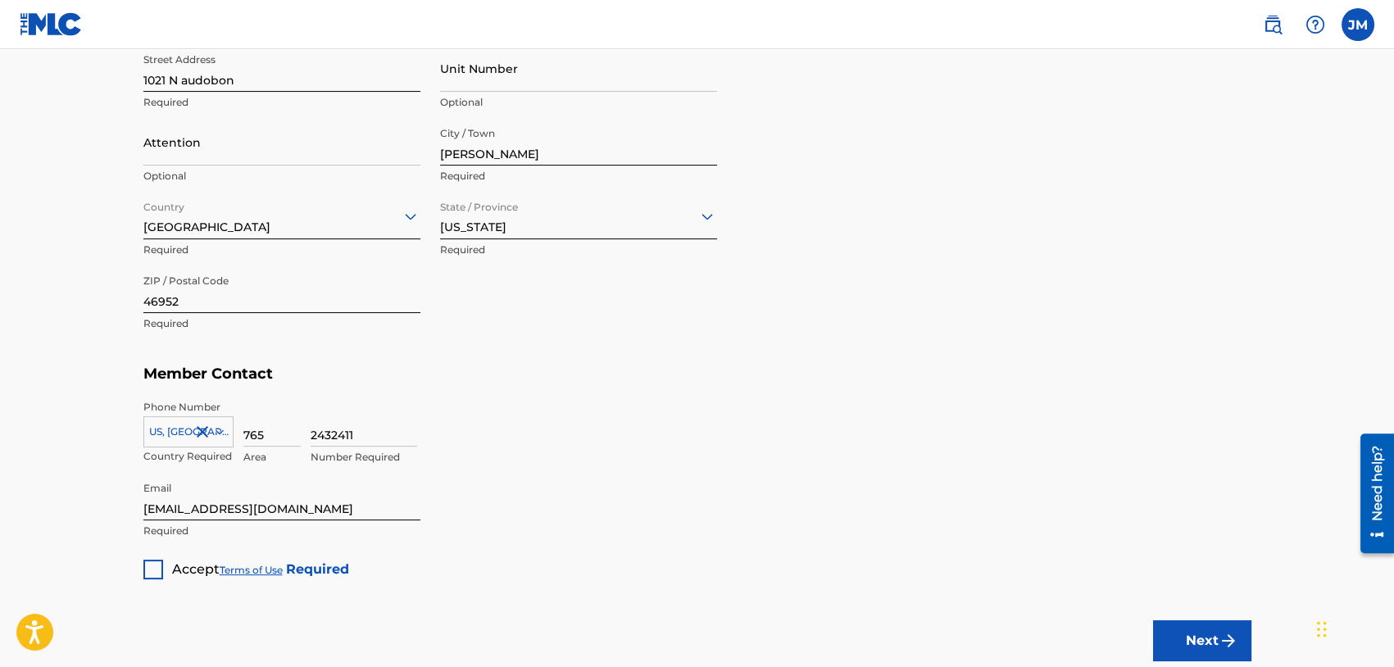
scroll to position [819, 0]
click at [152, 569] on div at bounding box center [153, 569] width 20 height 20
click at [1193, 632] on button "Next" at bounding box center [1202, 639] width 98 height 41
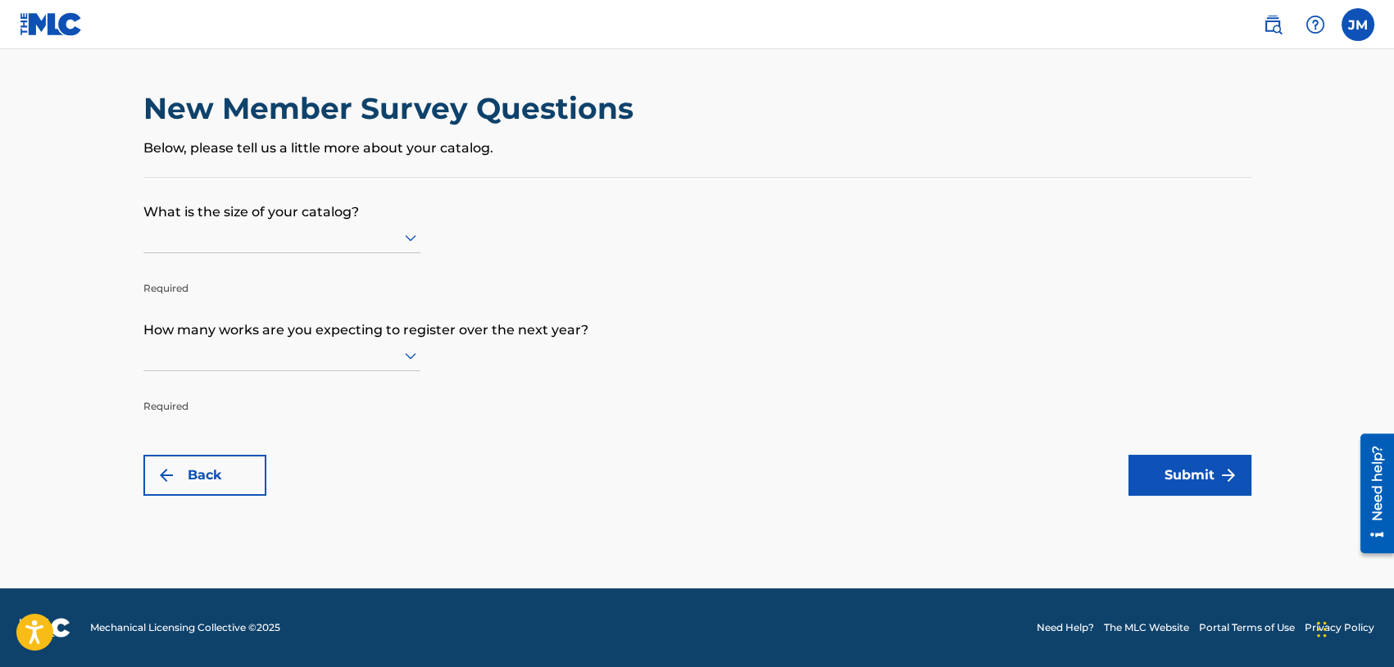
click at [338, 243] on div at bounding box center [281, 237] width 277 height 20
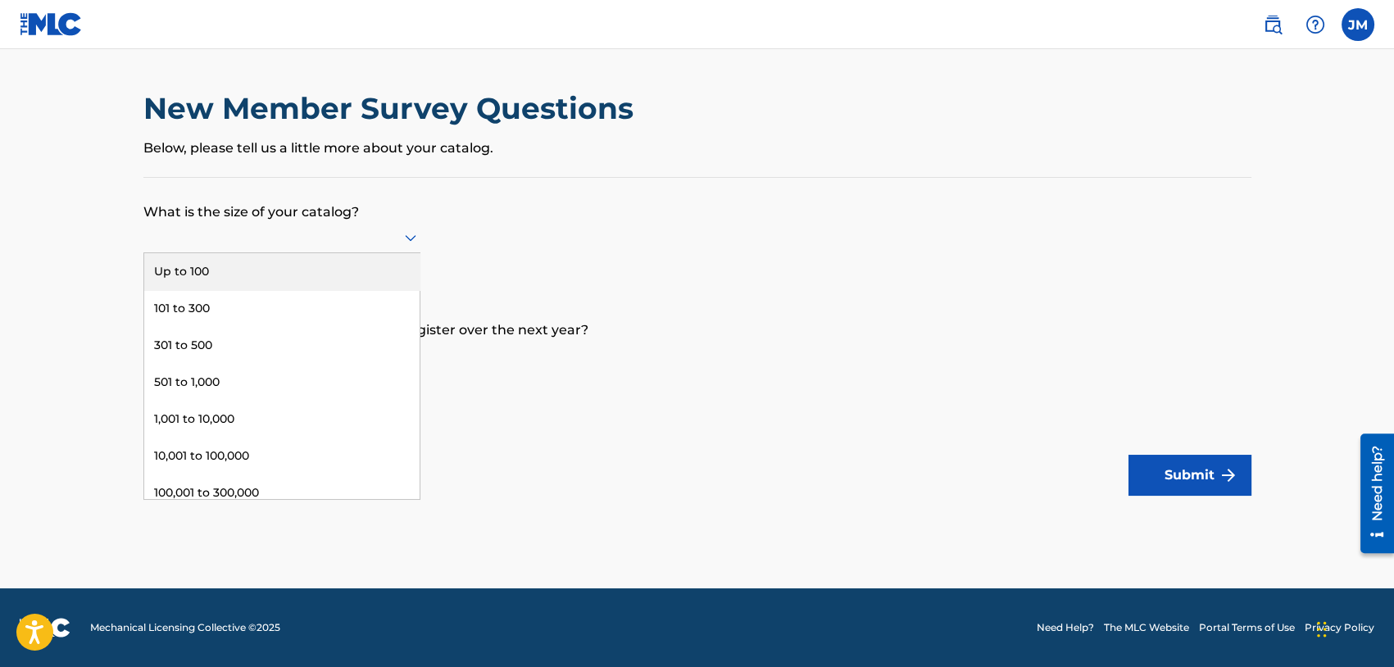
click at [291, 272] on div "Up to 100" at bounding box center [281, 271] width 275 height 37
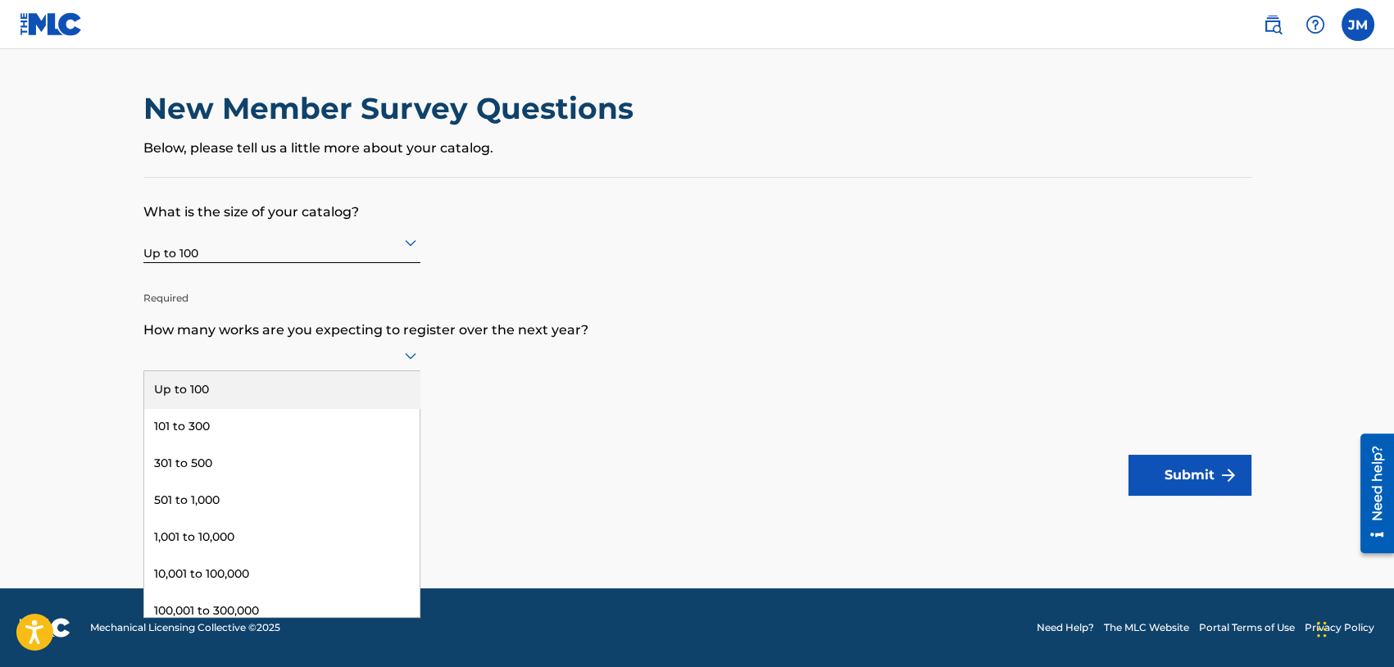
click at [342, 354] on div at bounding box center [281, 355] width 277 height 20
click at [315, 394] on div "Up to 100" at bounding box center [281, 389] width 275 height 37
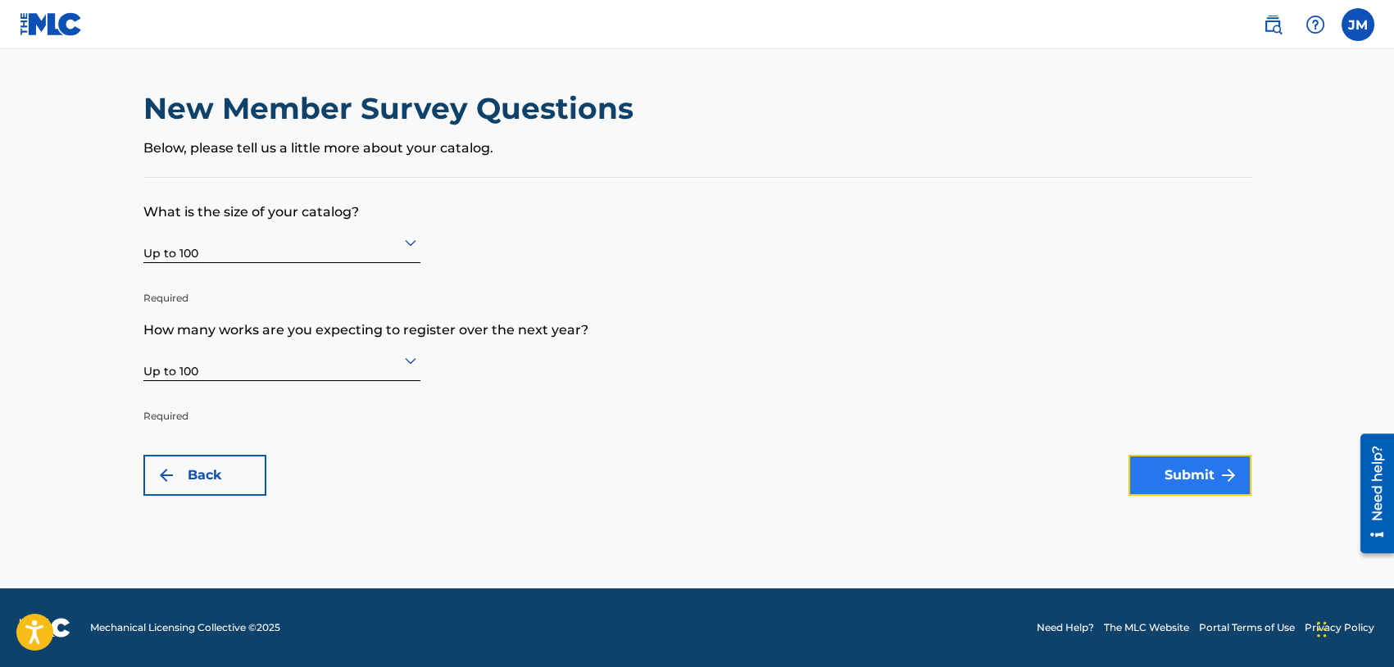
click at [1204, 470] on button "Submit" at bounding box center [1189, 475] width 123 height 41
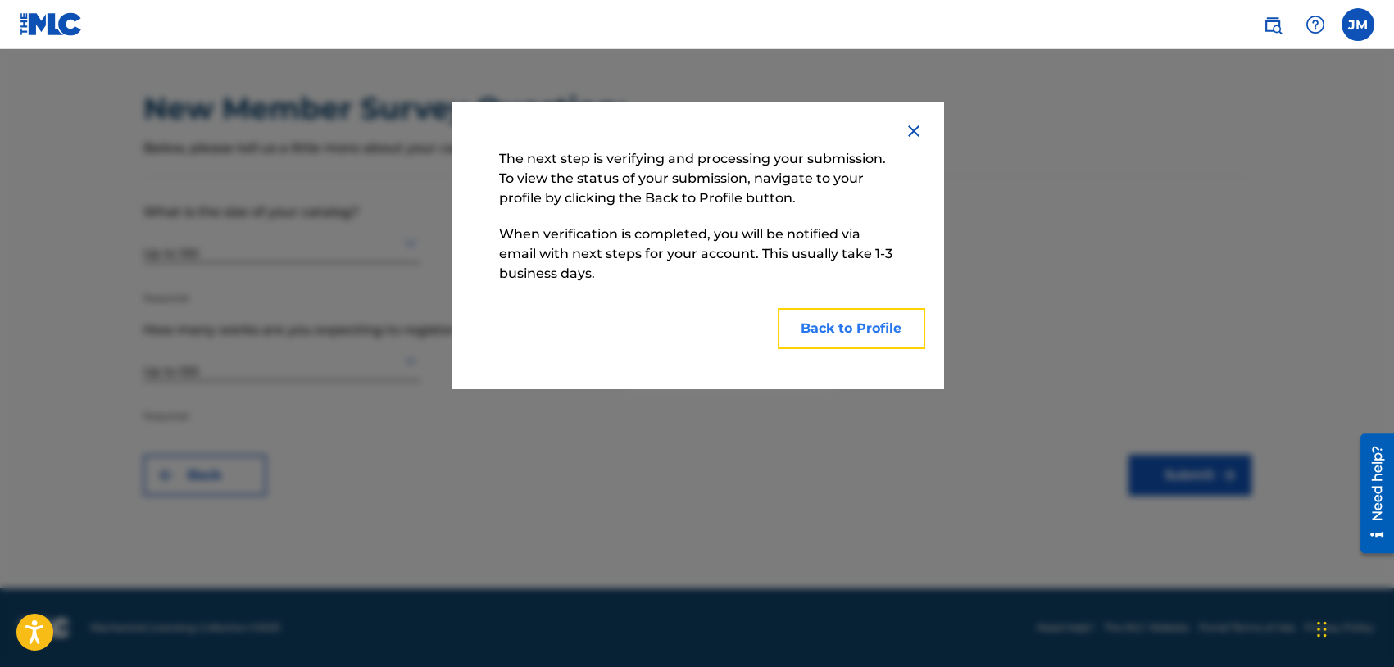
click at [843, 337] on button "Back to Profile" at bounding box center [851, 328] width 147 height 41
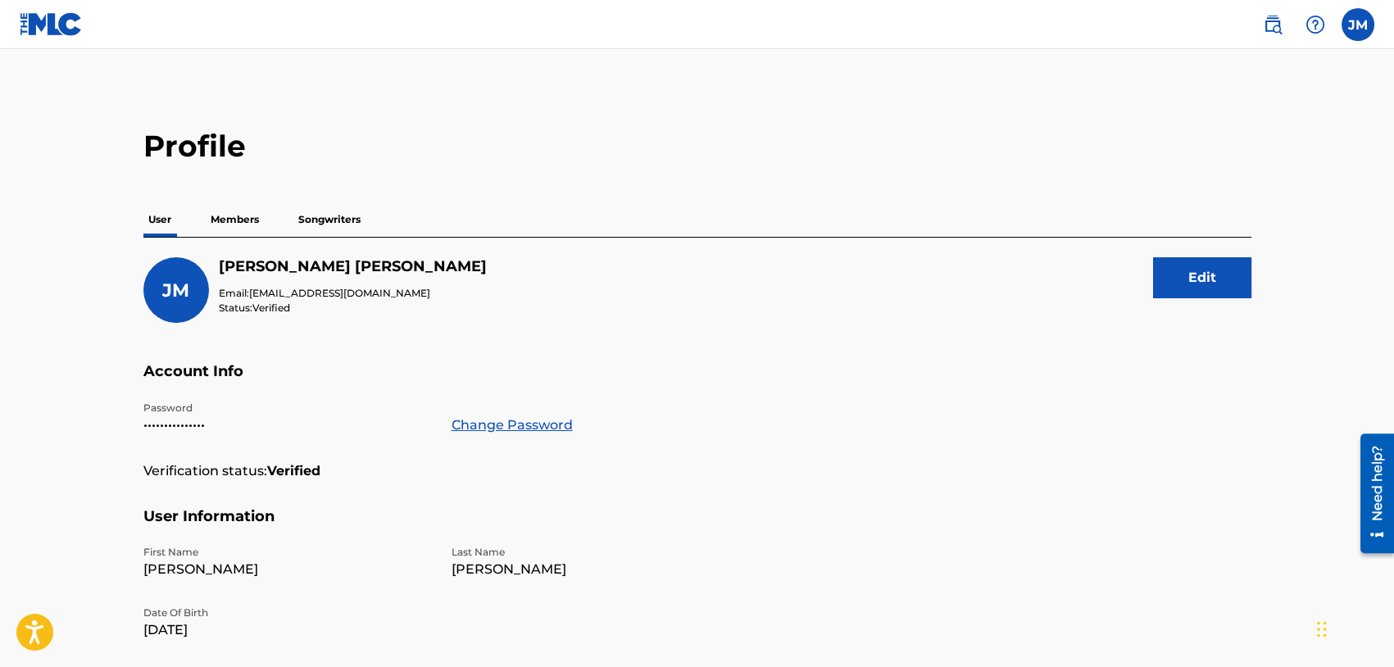
click at [236, 217] on p "Members" at bounding box center [235, 219] width 58 height 34
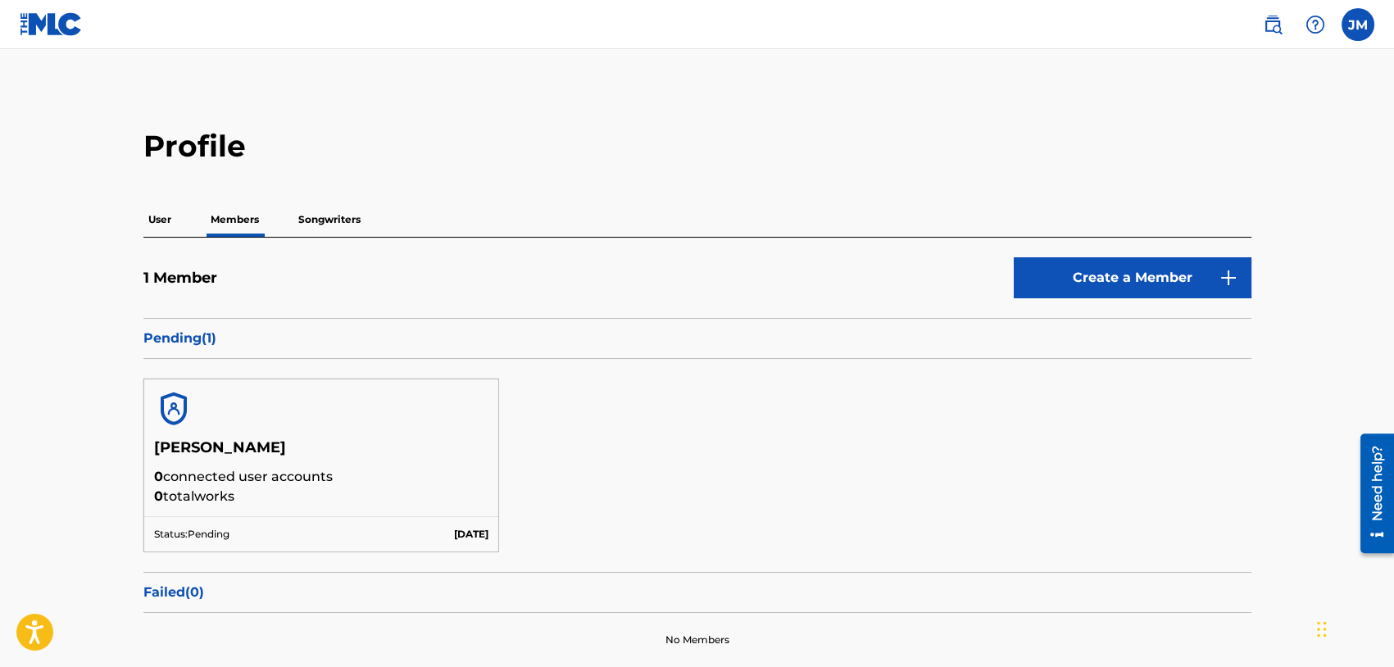
click at [329, 222] on p "Songwriters" at bounding box center [329, 219] width 72 height 34
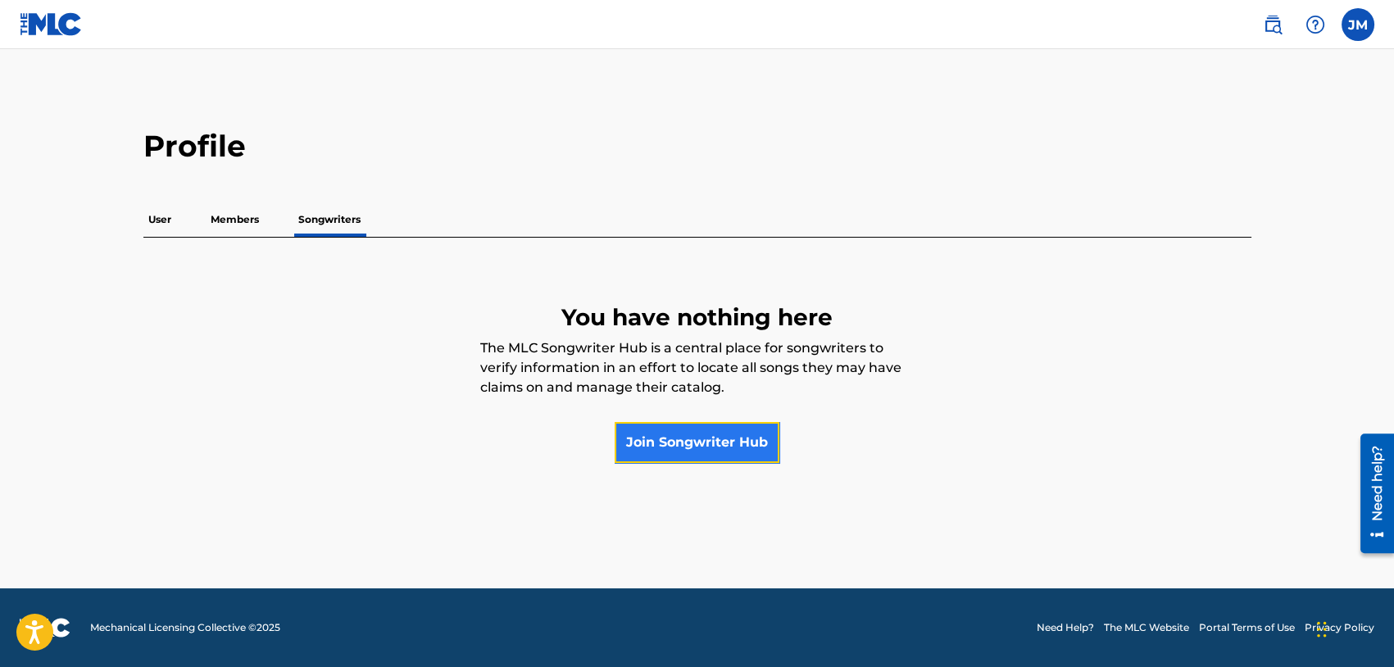
click at [714, 442] on link "Join Songwriter Hub" at bounding box center [696, 442] width 165 height 41
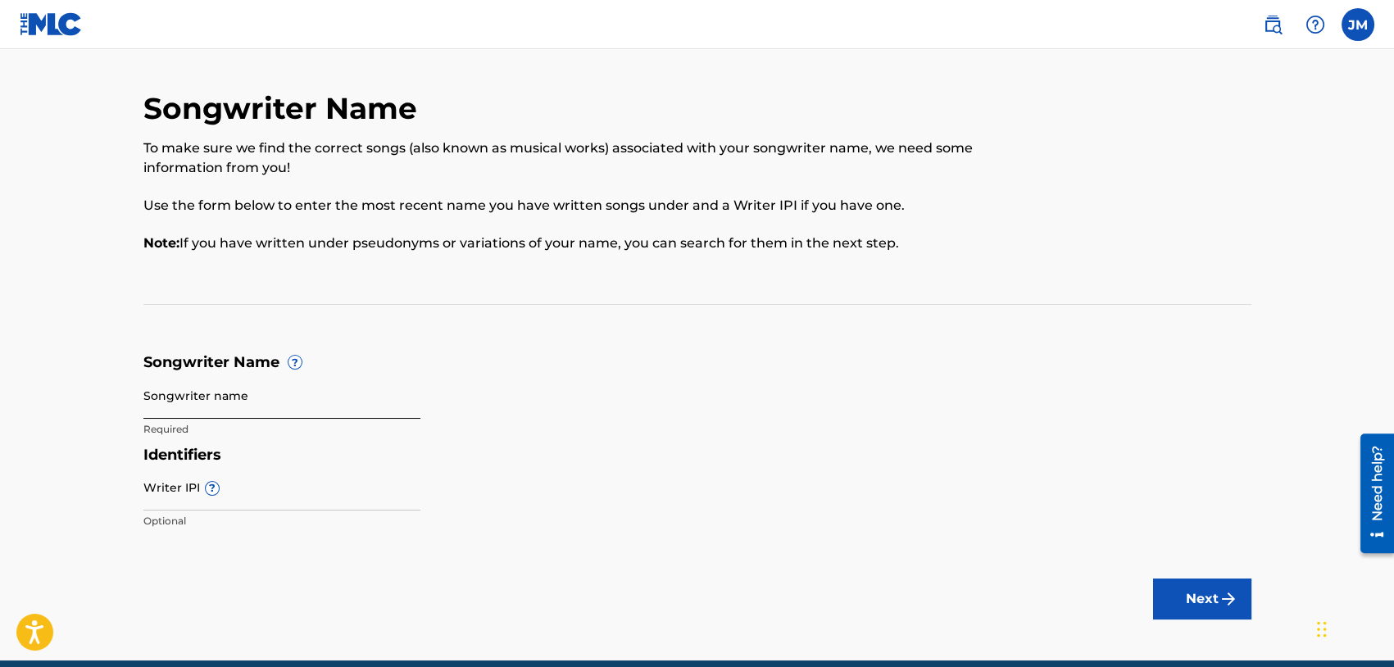
click at [261, 414] on input "Songwriter name" at bounding box center [281, 395] width 277 height 47
click at [181, 410] on input "[PERSON_NAME]" at bounding box center [281, 395] width 277 height 47
click at [478, 356] on h5 "Songwriter Name ?" at bounding box center [697, 362] width 1108 height 19
click at [188, 407] on input "[PERSON_NAME]" at bounding box center [281, 395] width 277 height 47
type input "[PERSON_NAME]"
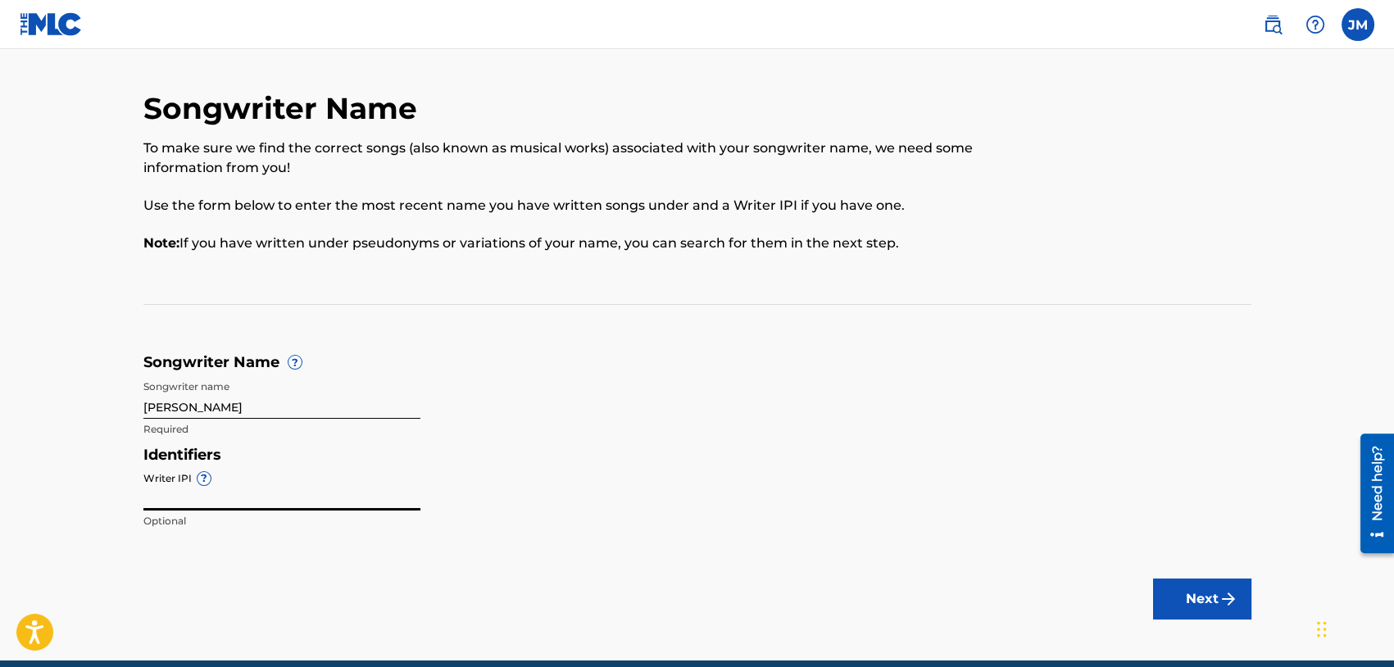
click at [177, 483] on input "Writer IPI ?" at bounding box center [281, 487] width 277 height 47
paste input "00790615720"
type input "00790615720"
click at [1236, 602] on img "submit" at bounding box center [1228, 599] width 20 height 20
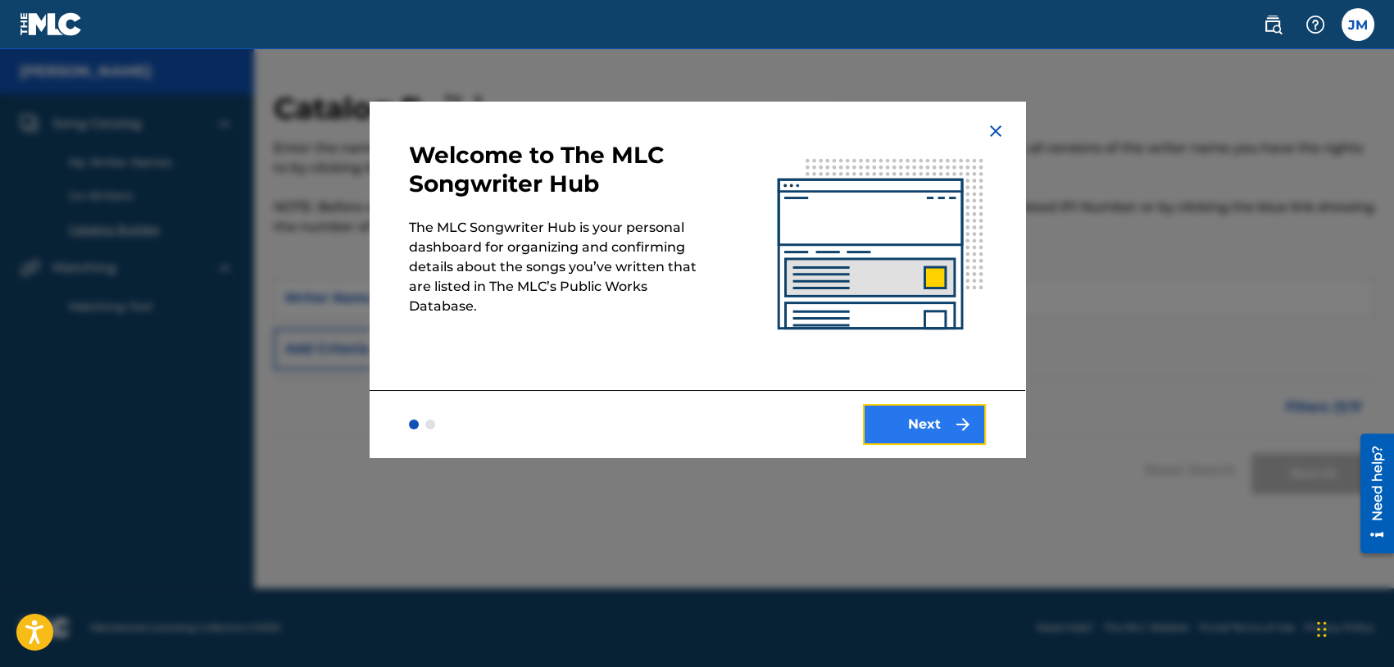
click at [925, 419] on button "Next" at bounding box center [924, 424] width 123 height 41
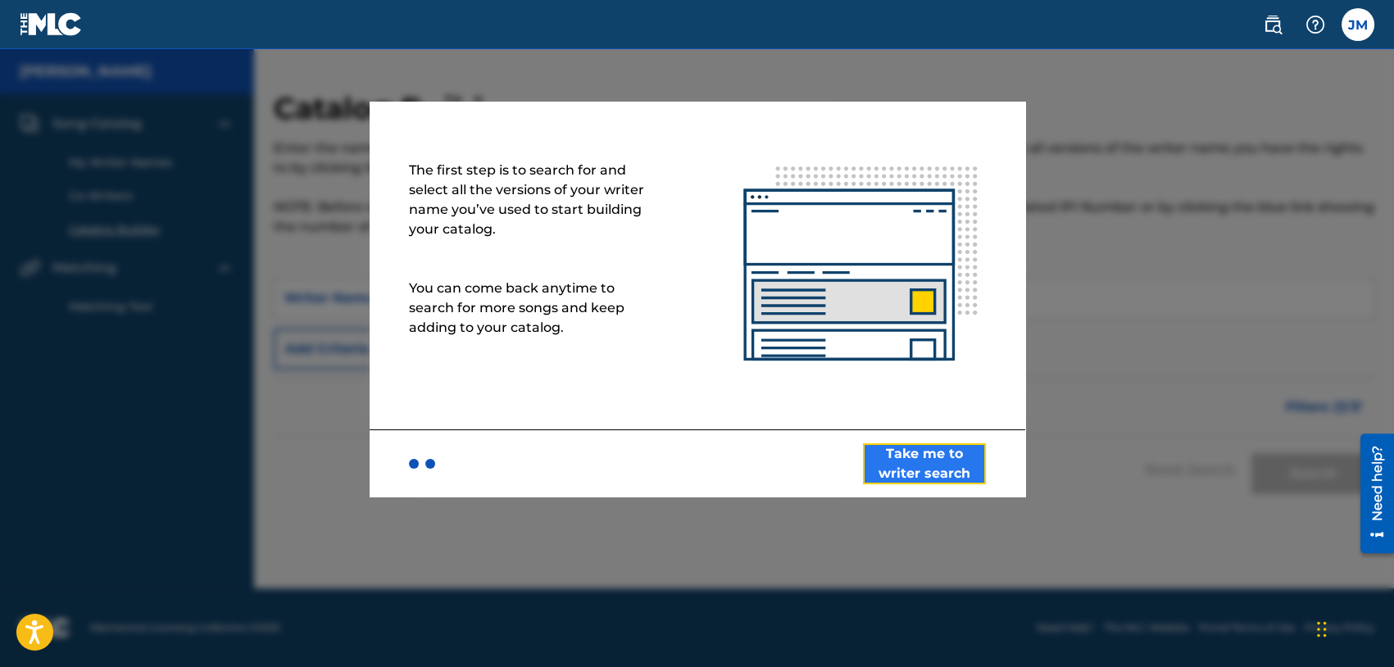
click at [939, 456] on button "Take me to writer search" at bounding box center [924, 463] width 123 height 41
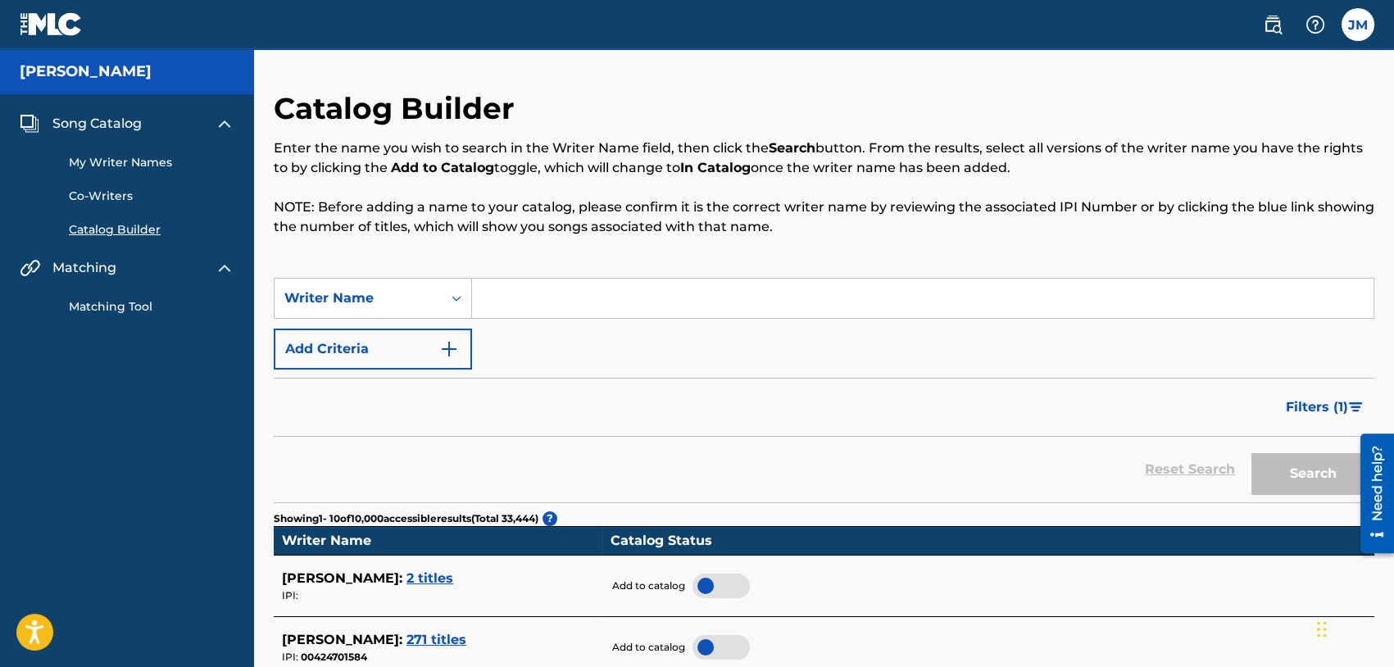
click at [524, 293] on input "Search Form" at bounding box center [922, 298] width 901 height 39
paste input "00790615720"
type input "00790615720"
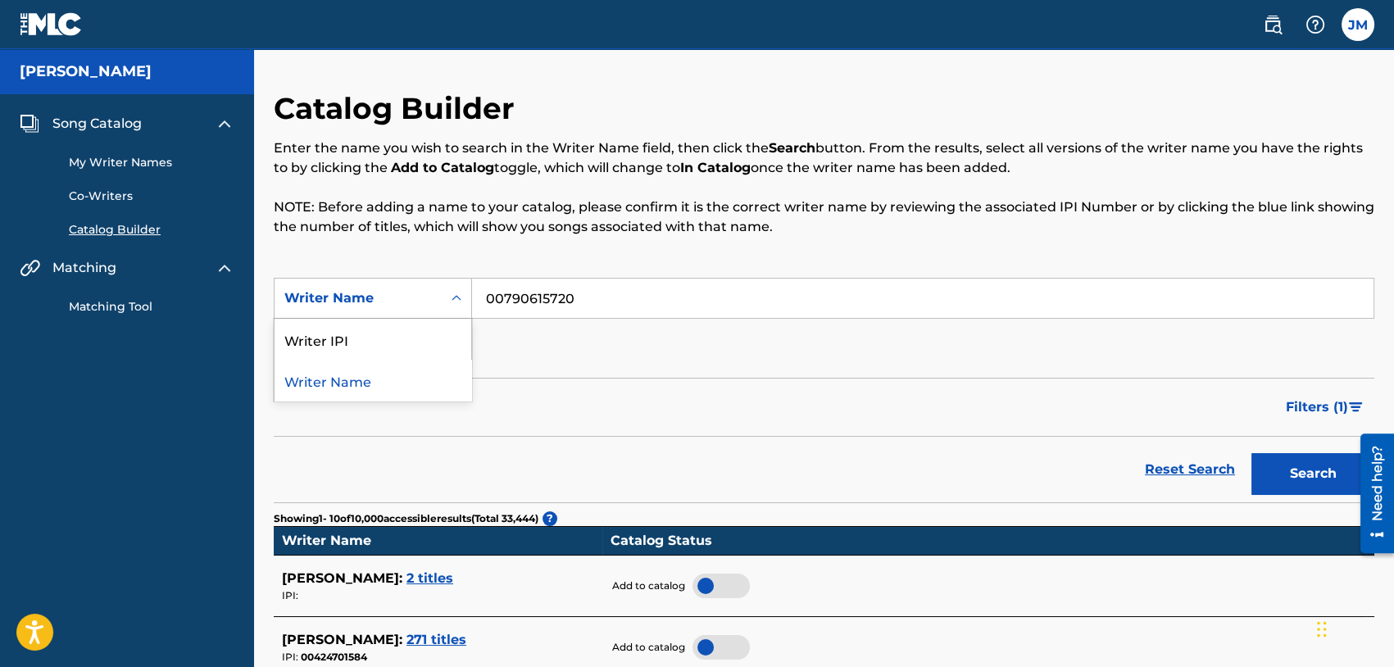
click at [462, 304] on icon "Search Form" at bounding box center [456, 298] width 16 height 16
click at [424, 338] on div "Writer IPI" at bounding box center [372, 339] width 197 height 41
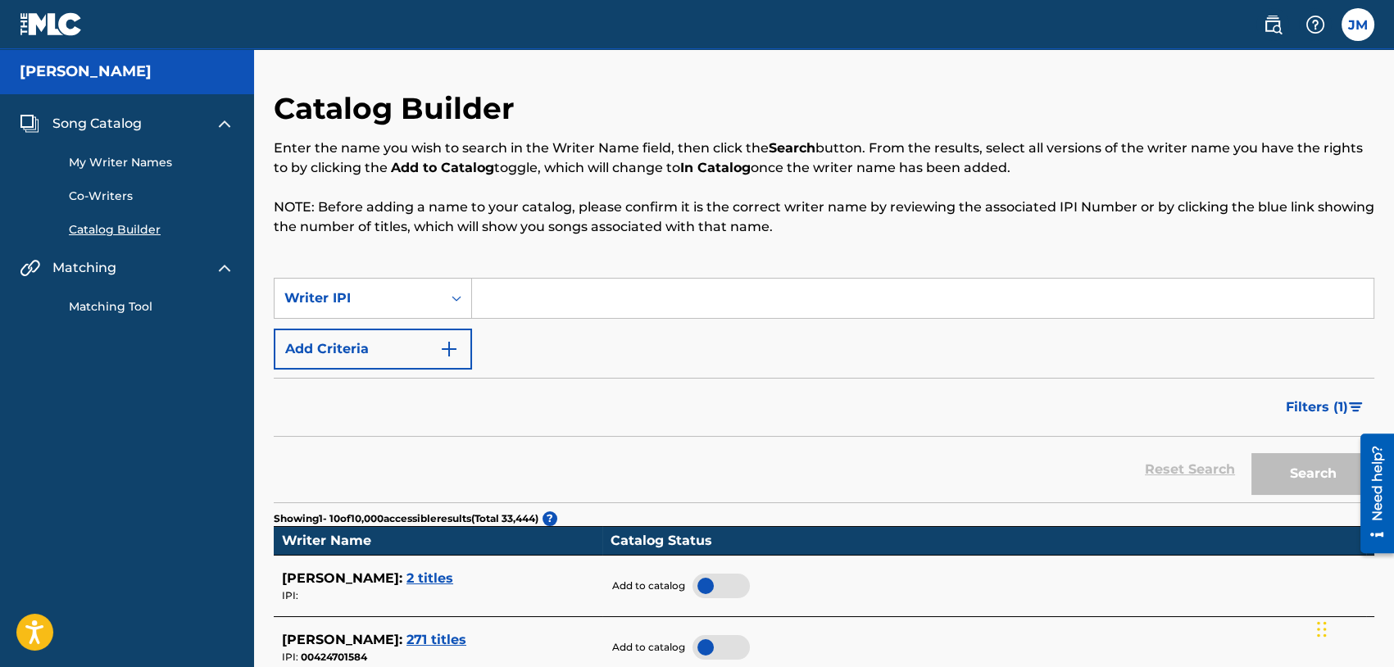
click at [529, 281] on input "Search Form" at bounding box center [922, 298] width 901 height 39
paste input "00790615720"
type input "00790615720"
click at [1299, 479] on button "Search" at bounding box center [1312, 473] width 123 height 41
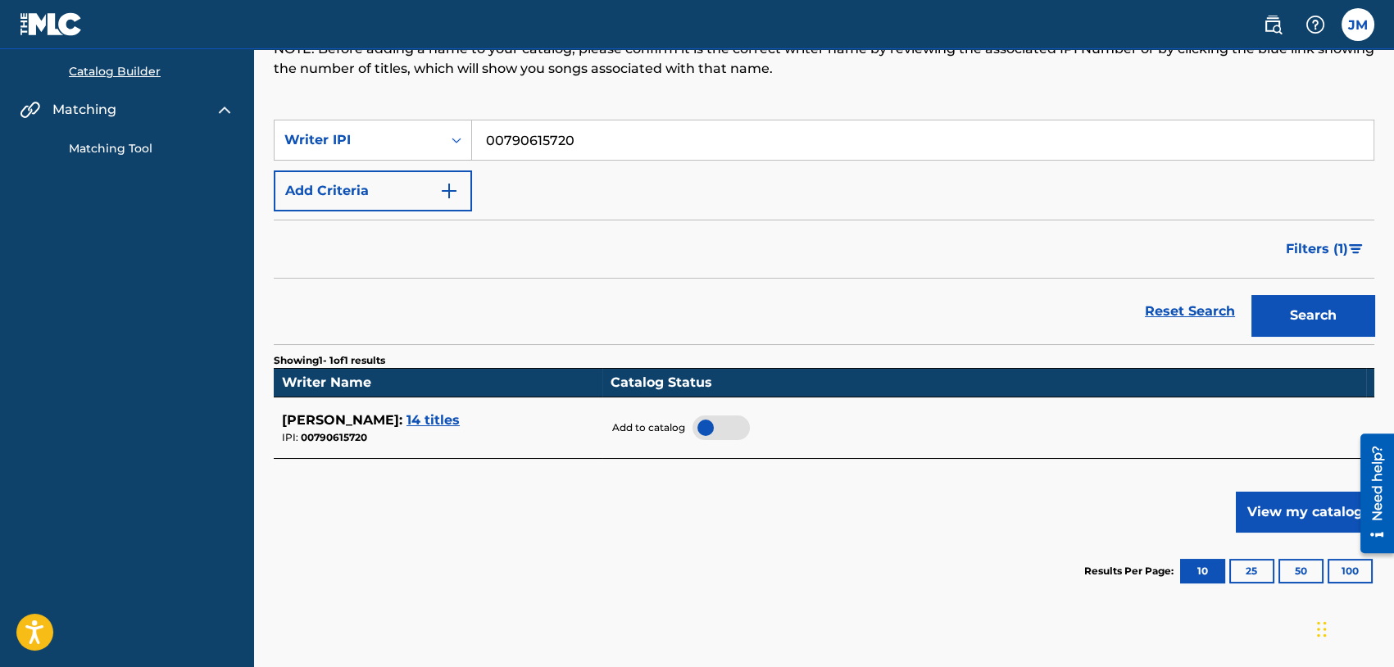
scroll to position [164, 0]
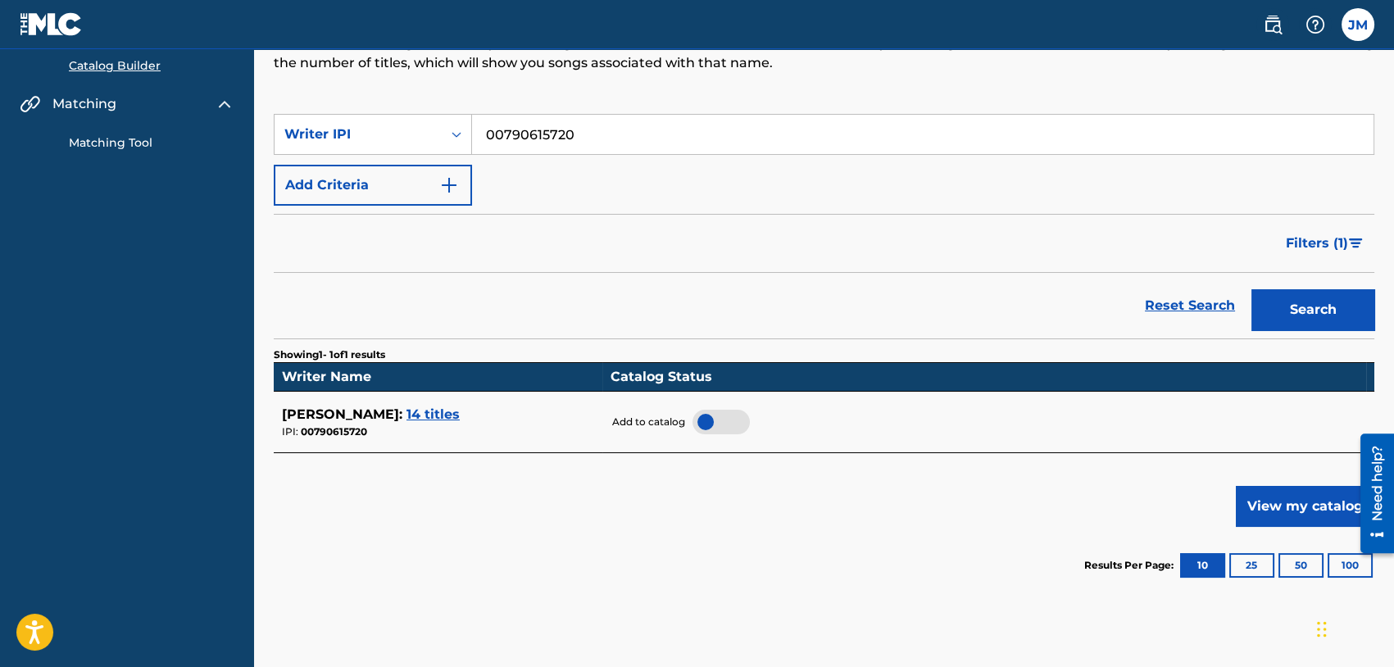
click at [460, 415] on span "14 titles" at bounding box center [432, 414] width 53 height 16
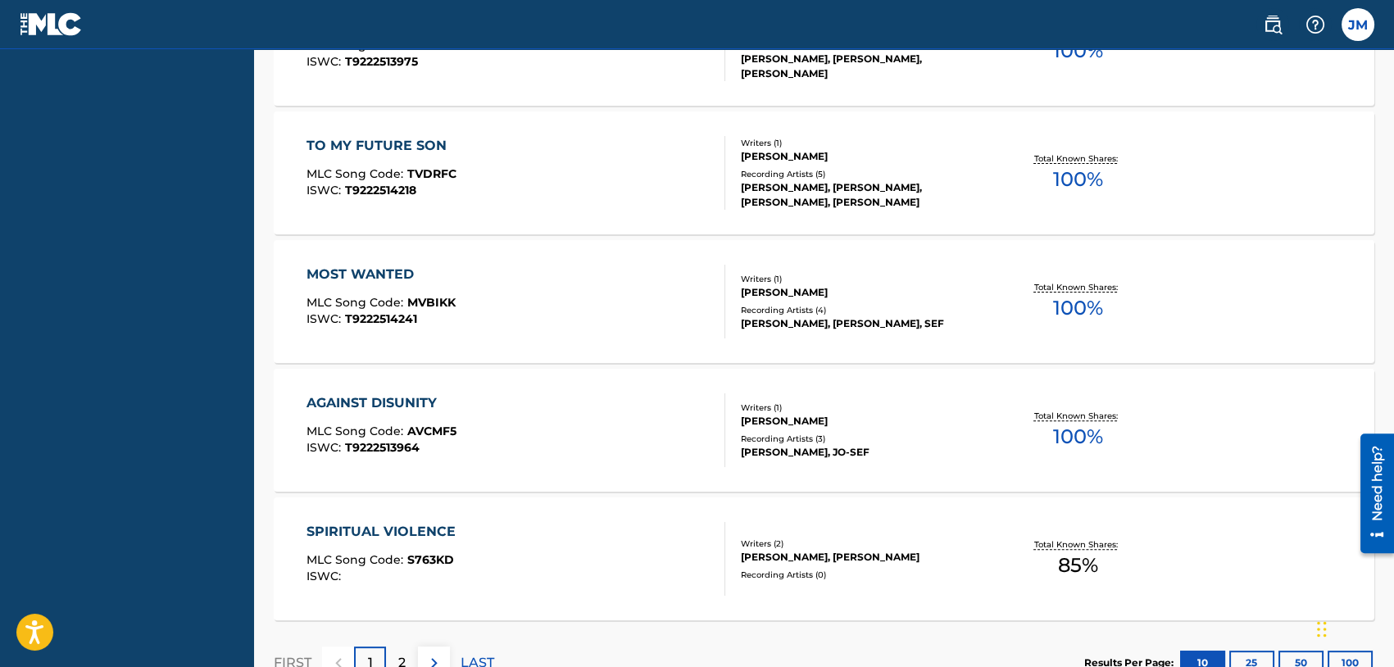
scroll to position [1351, 0]
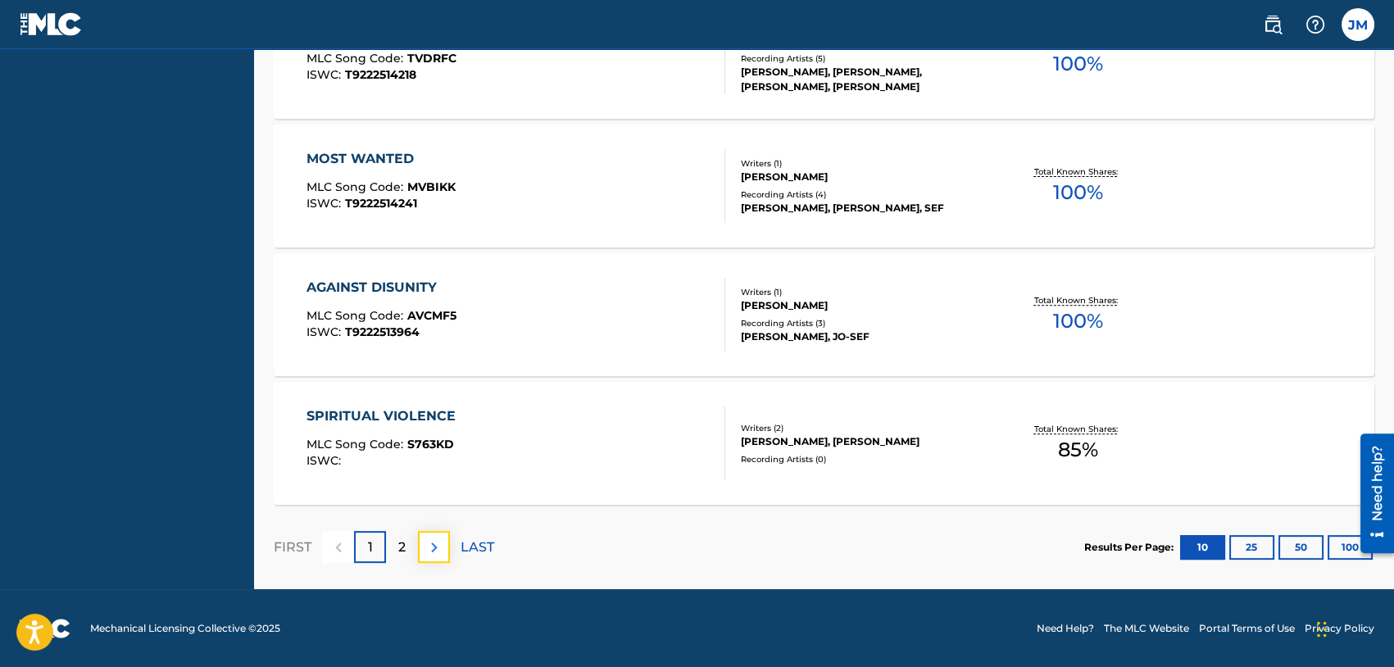
click at [424, 546] on img at bounding box center [434, 547] width 20 height 20
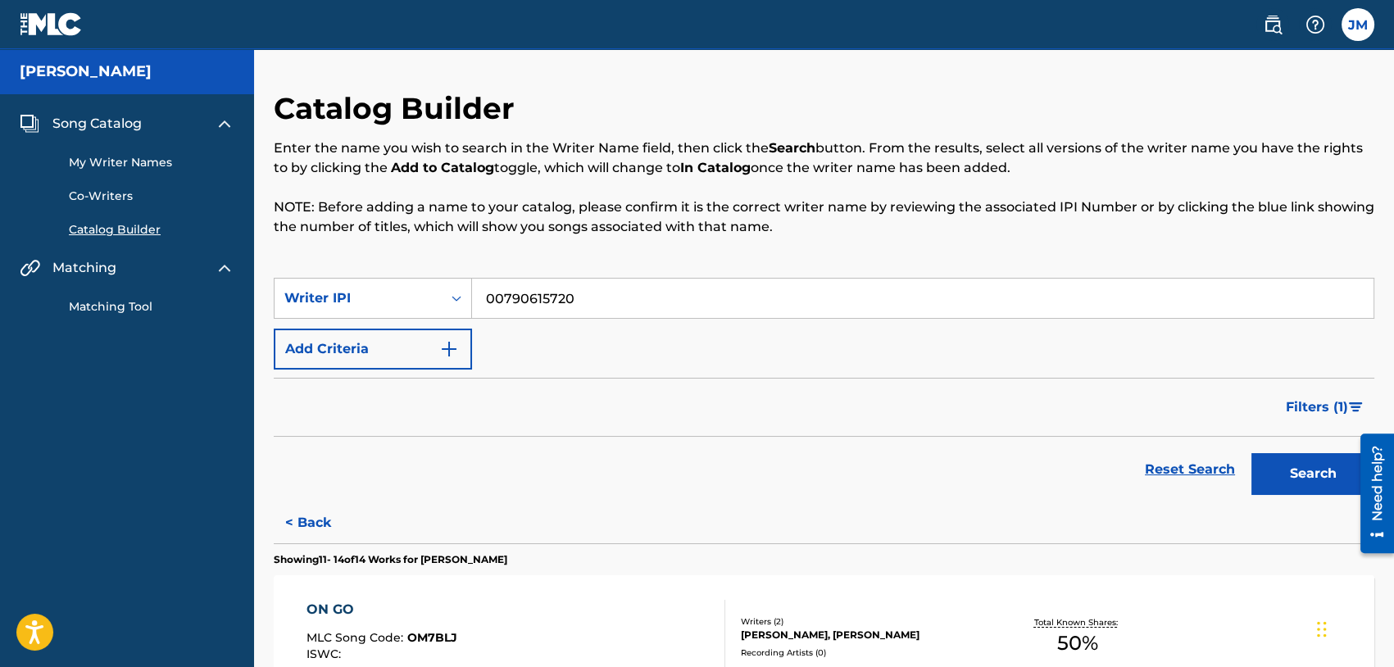
scroll to position [0, 0]
click at [107, 303] on link "Matching Tool" at bounding box center [152, 306] width 166 height 17
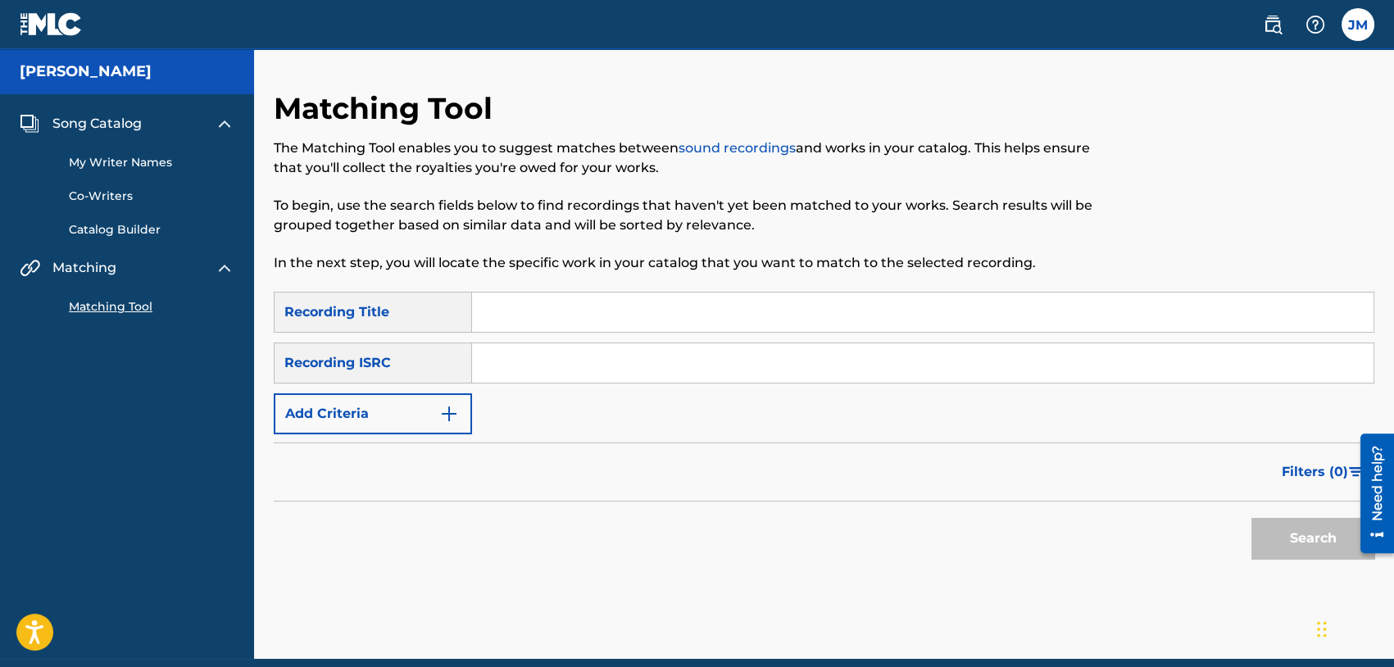
click at [118, 116] on span "Song Catalog" at bounding box center [96, 124] width 89 height 20
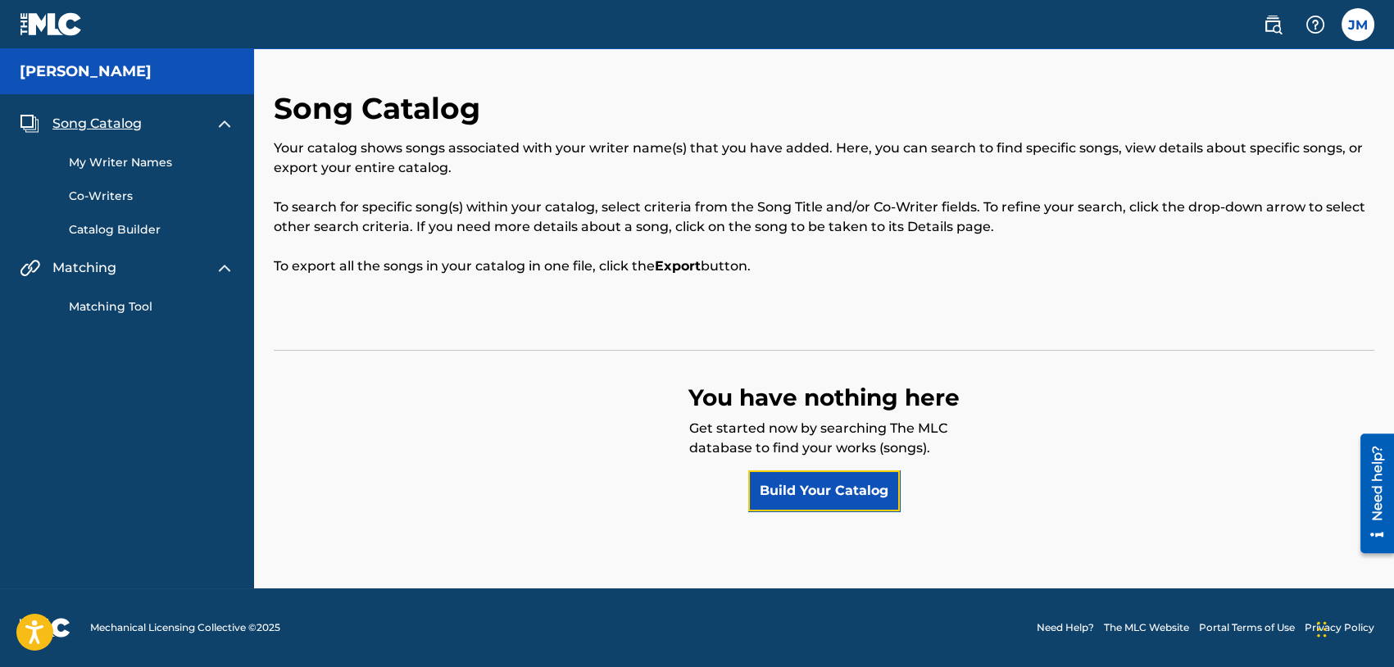
click at [841, 495] on link "Build Your Catalog" at bounding box center [824, 490] width 152 height 41
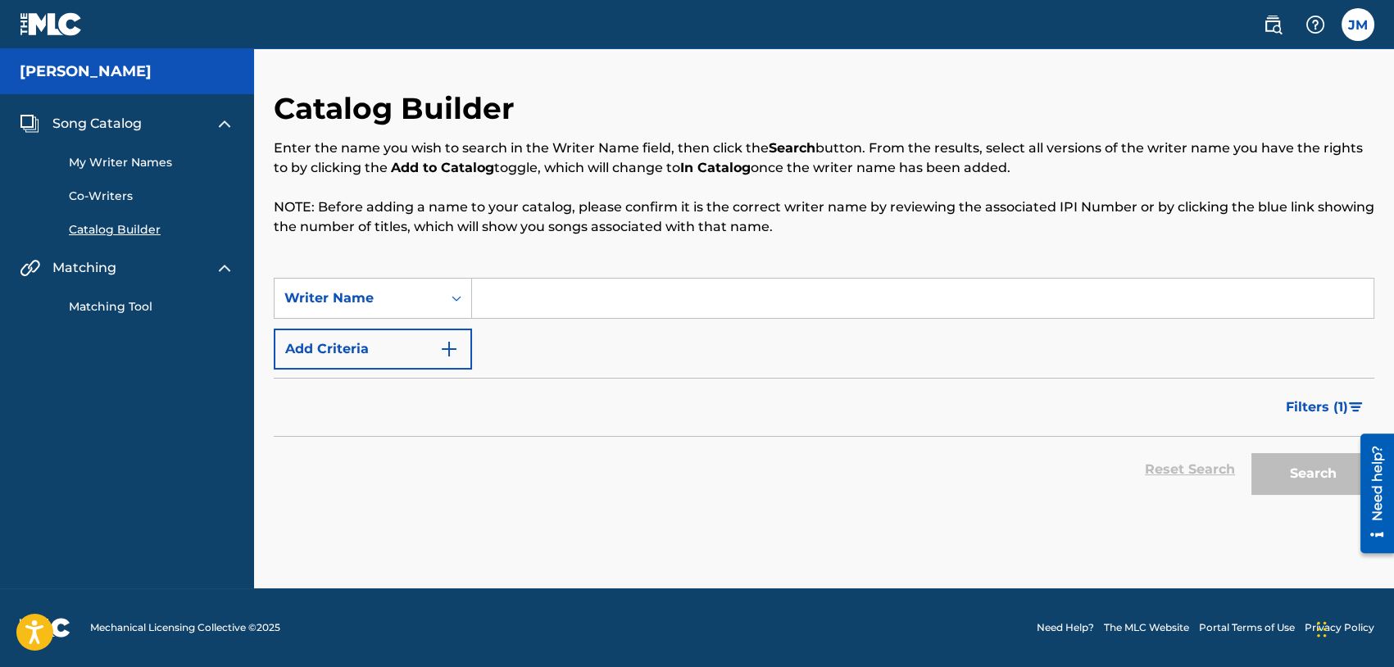
click at [521, 302] on input "Search Form" at bounding box center [922, 298] width 901 height 39
type input "00790615720"
click at [1295, 470] on button "Search" at bounding box center [1312, 473] width 123 height 41
click at [1288, 472] on button "Search" at bounding box center [1312, 473] width 123 height 41
click at [562, 297] on input "00790615720" at bounding box center [922, 298] width 901 height 39
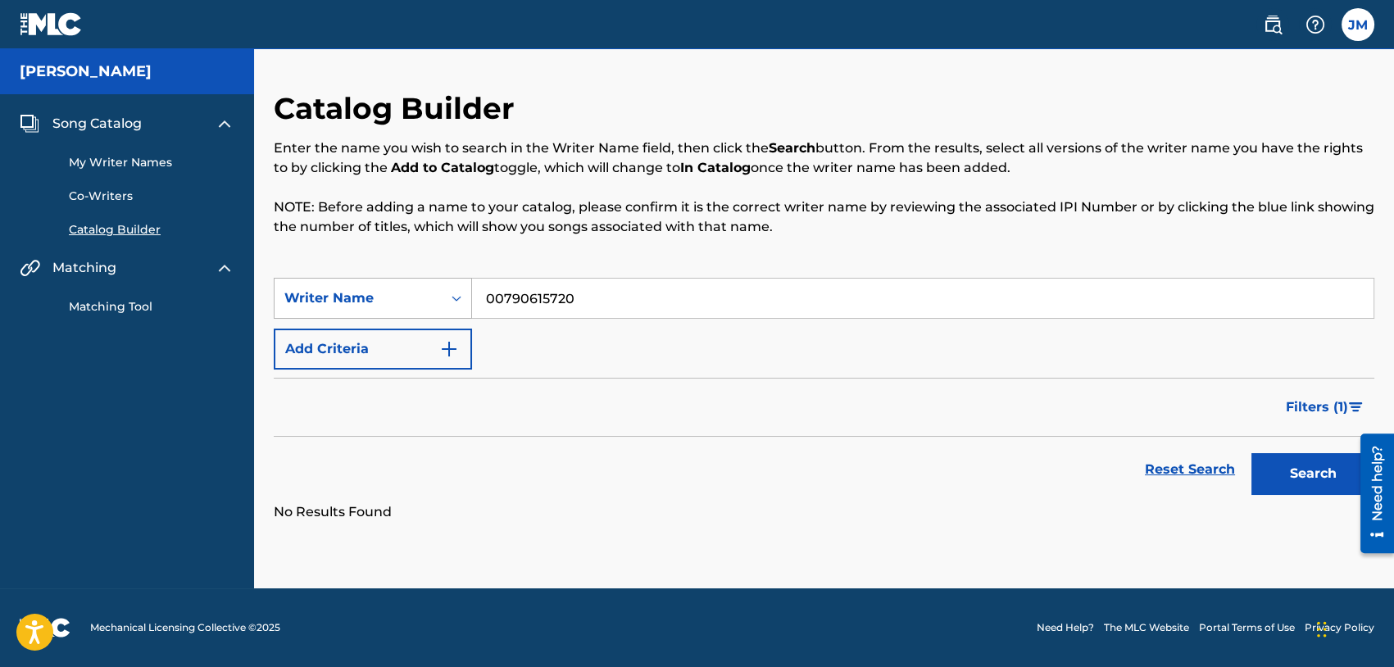
click at [418, 297] on div "Writer Name" at bounding box center [357, 298] width 147 height 20
click at [407, 342] on div "Writer IPI" at bounding box center [372, 339] width 197 height 41
click at [574, 297] on input "Search Form" at bounding box center [922, 298] width 901 height 39
paste input "00790615720"
type input "00790615720"
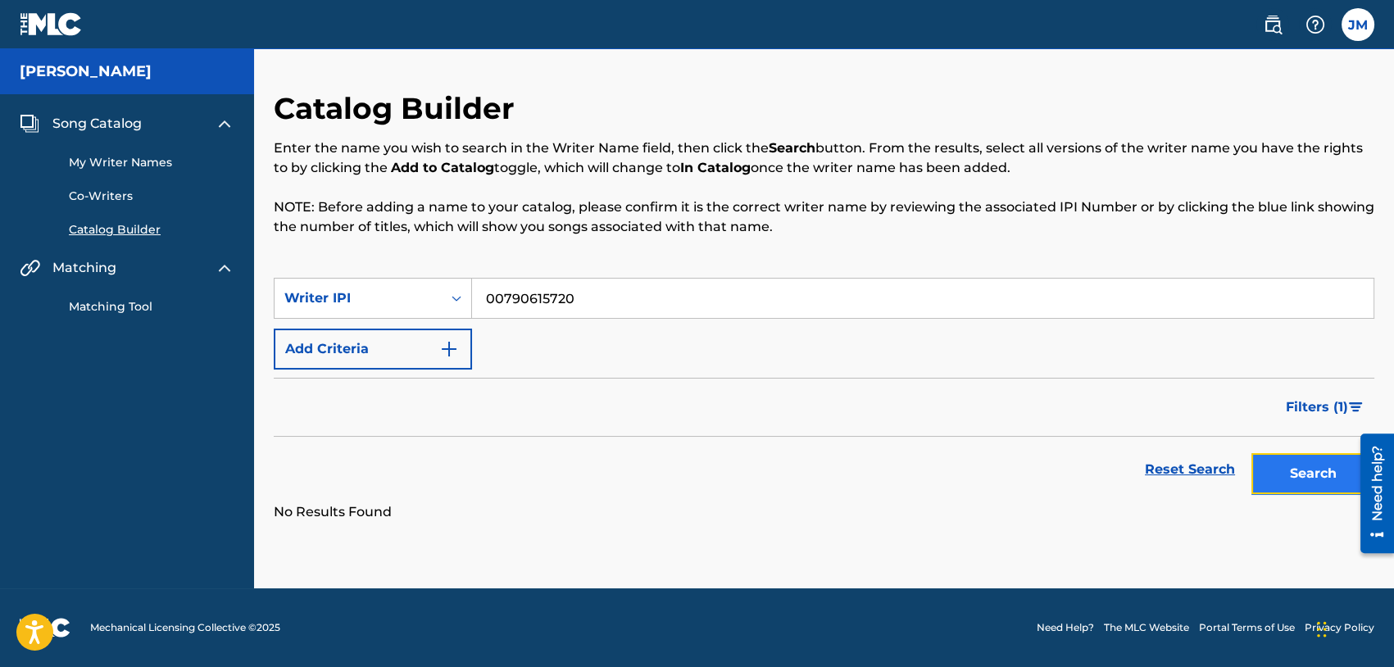
click at [1314, 464] on button "Search" at bounding box center [1312, 473] width 123 height 41
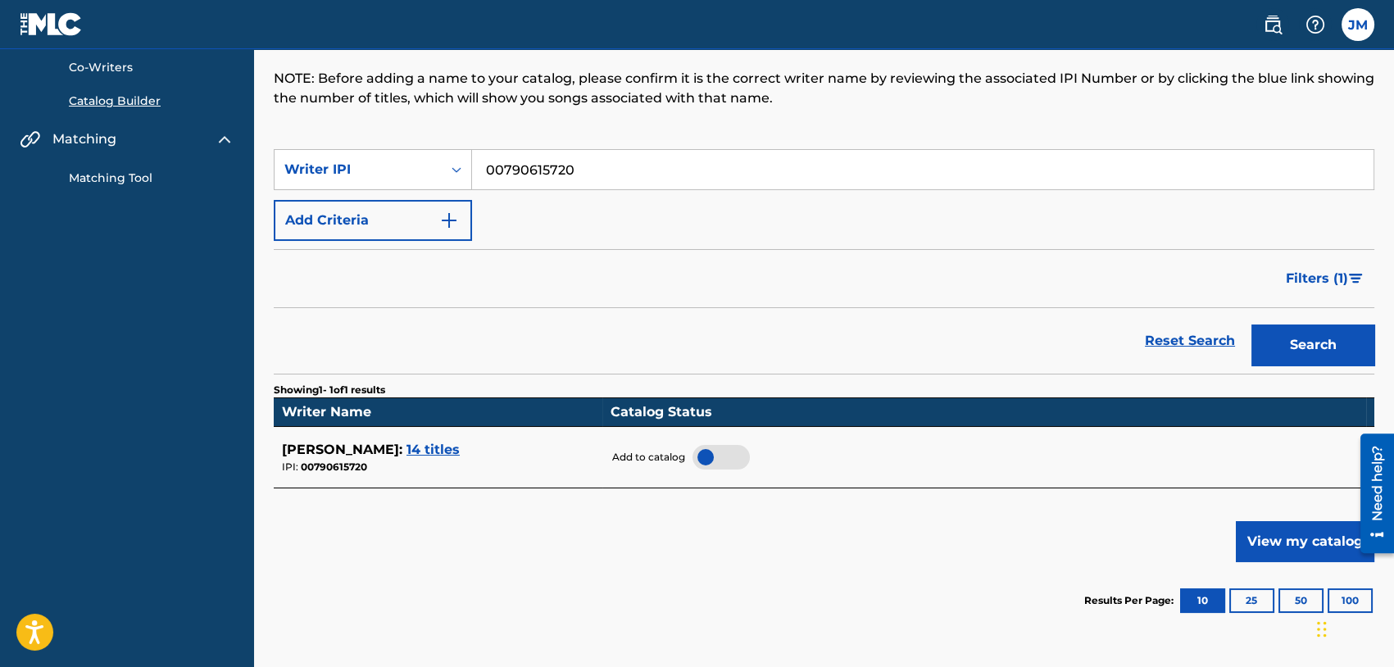
scroll to position [246, 0]
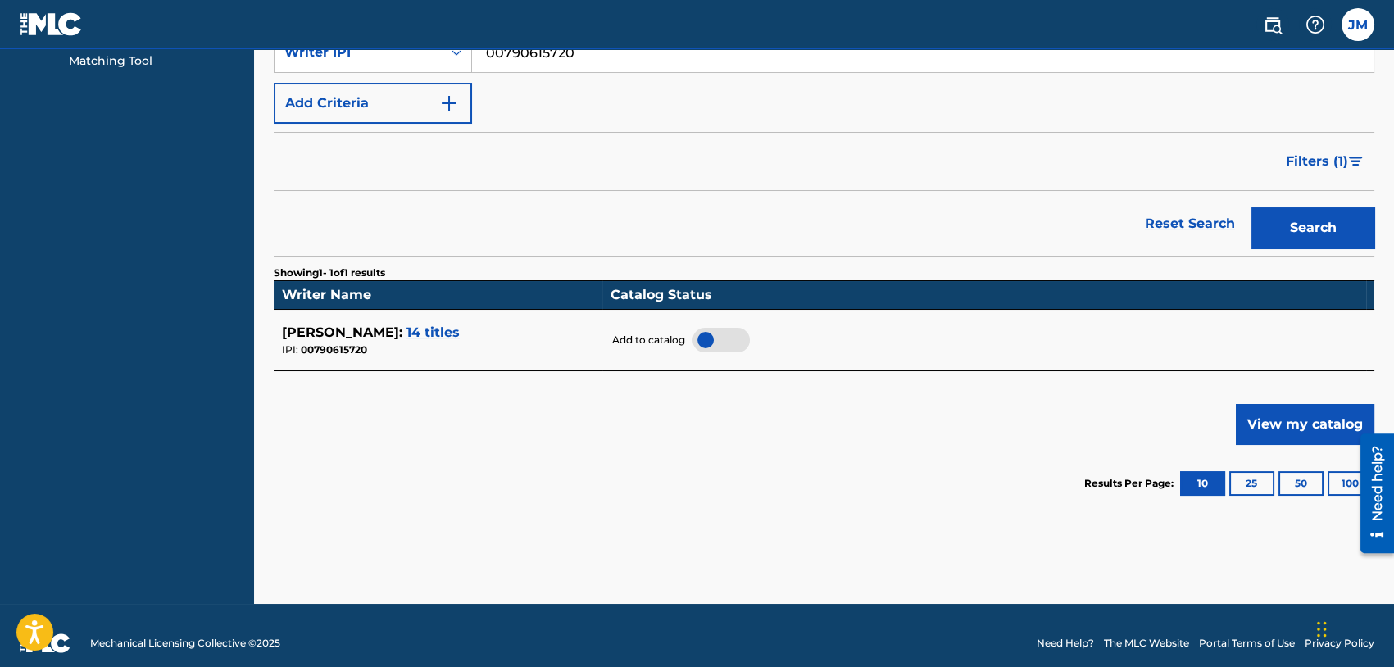
click at [721, 340] on div at bounding box center [720, 340] width 57 height 25
click at [714, 334] on div at bounding box center [720, 340] width 57 height 25
click at [721, 336] on div at bounding box center [720, 340] width 57 height 25
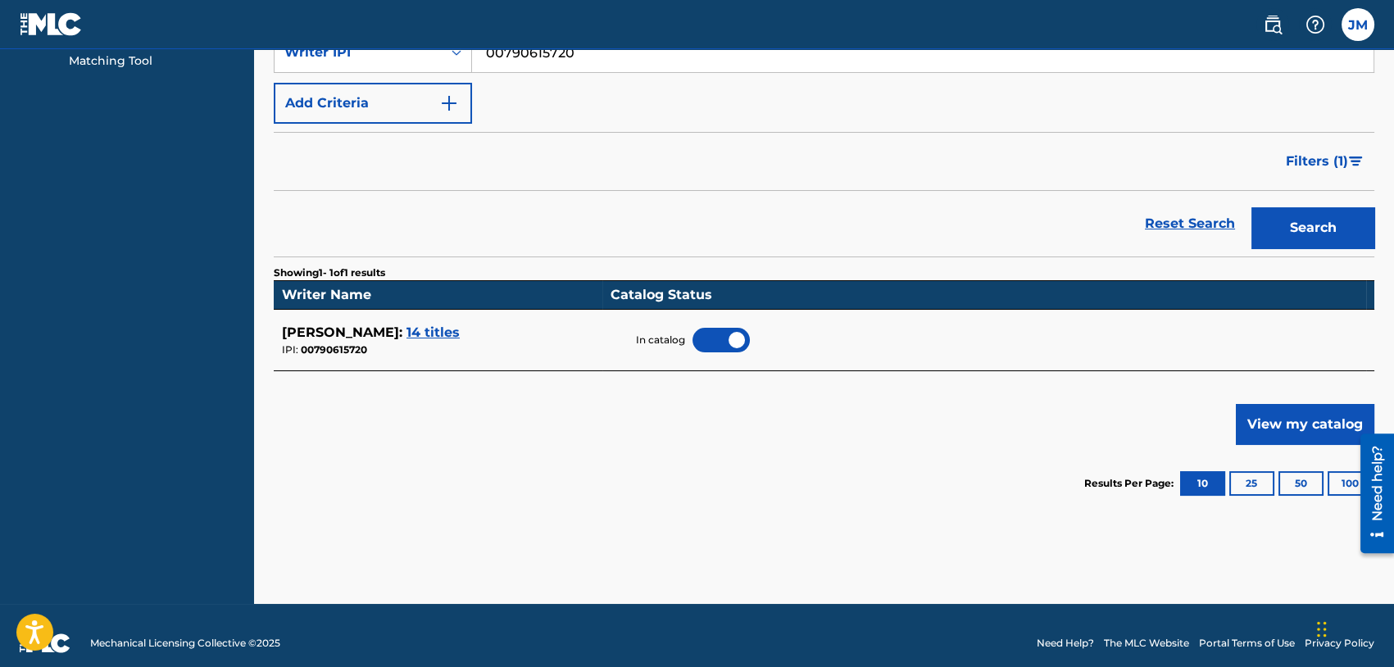
click at [460, 331] on span "14 titles" at bounding box center [432, 332] width 53 height 16
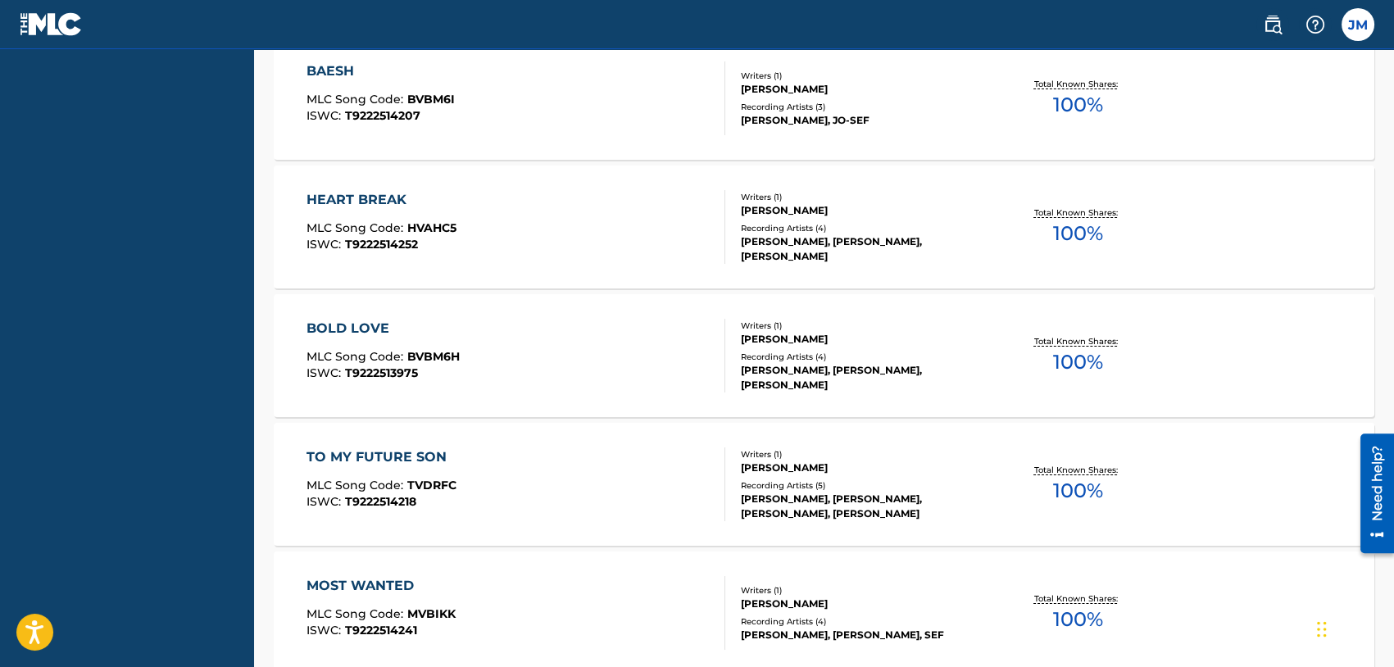
scroll to position [1351, 0]
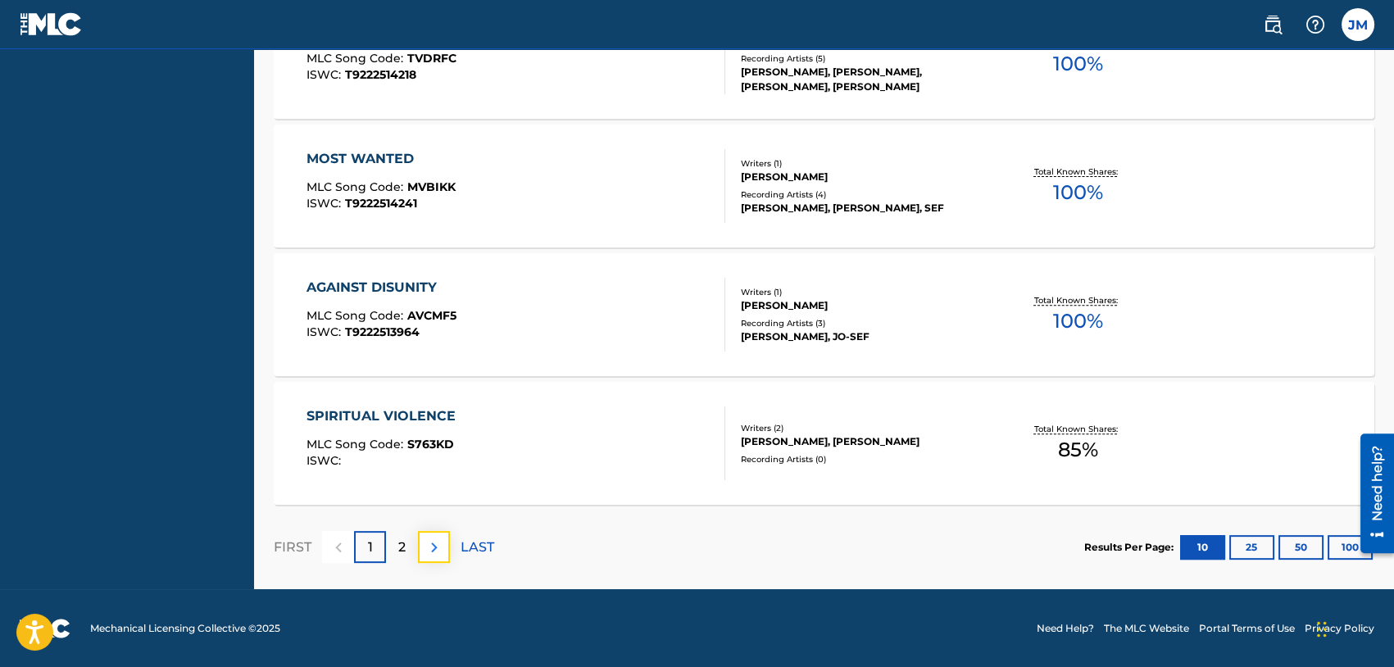
click at [433, 534] on button at bounding box center [434, 547] width 32 height 32
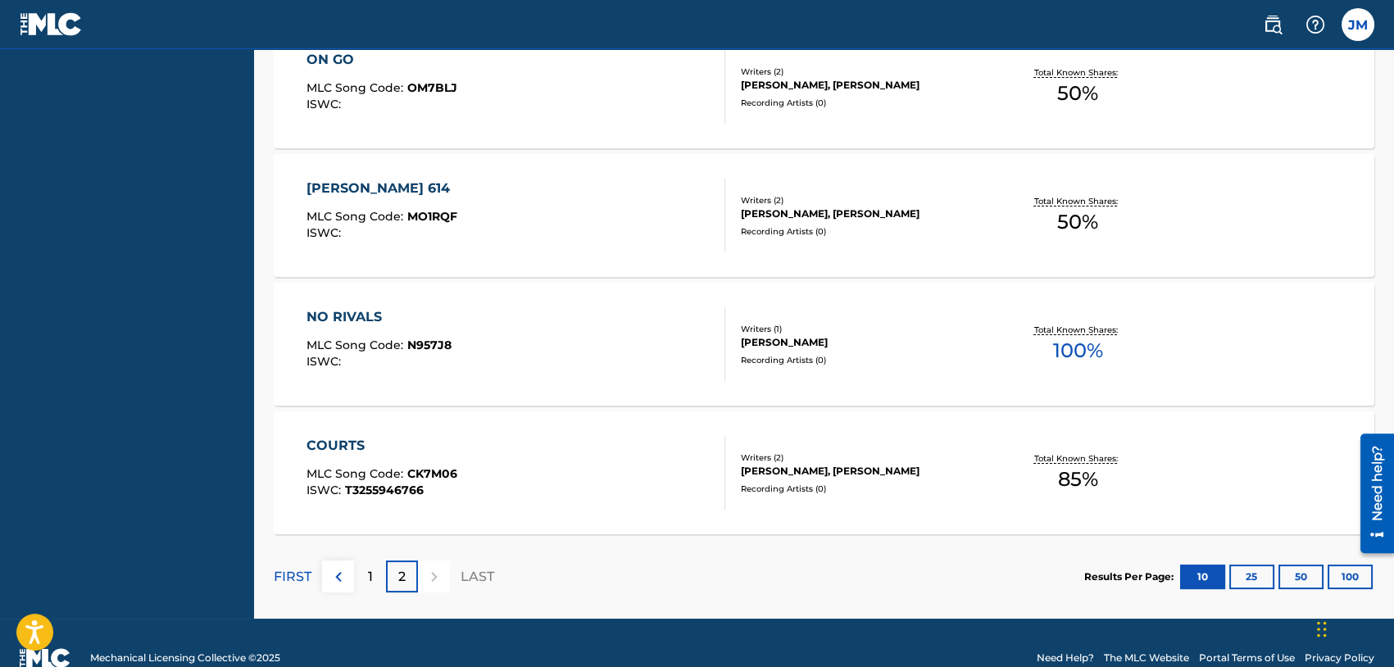
scroll to position [579, 0]
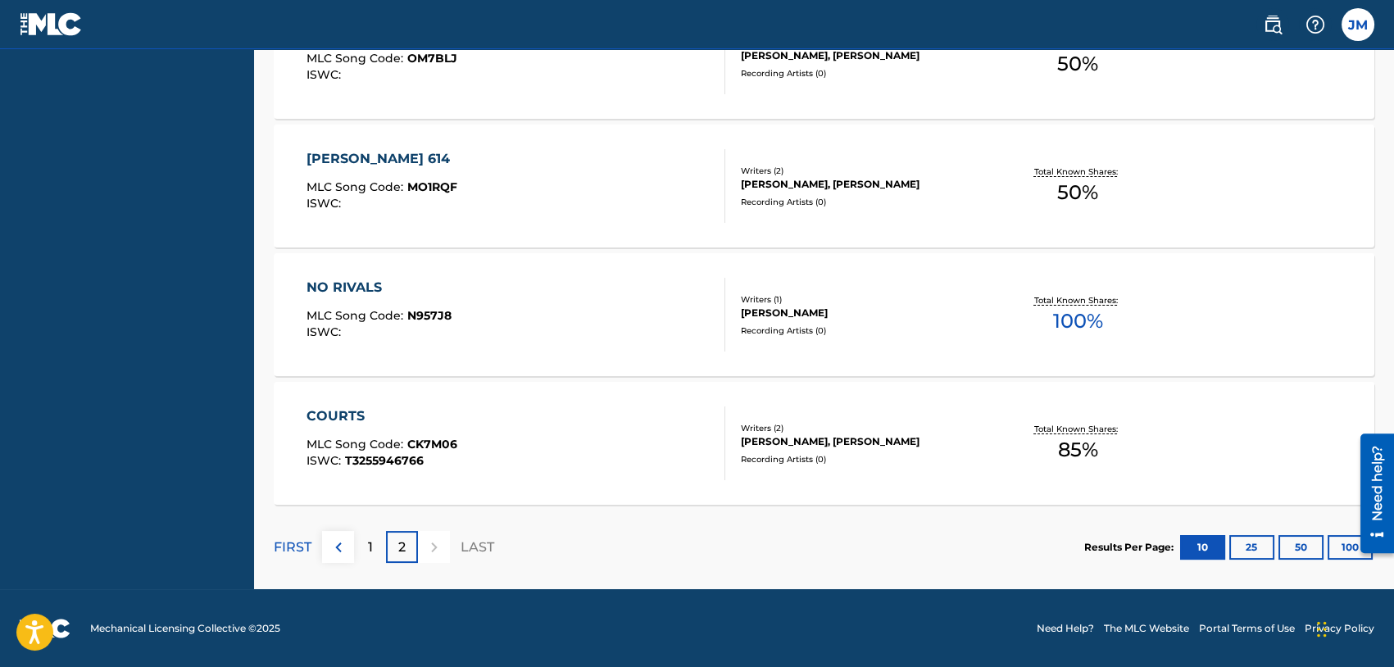
click at [423, 547] on div at bounding box center [434, 547] width 32 height 32
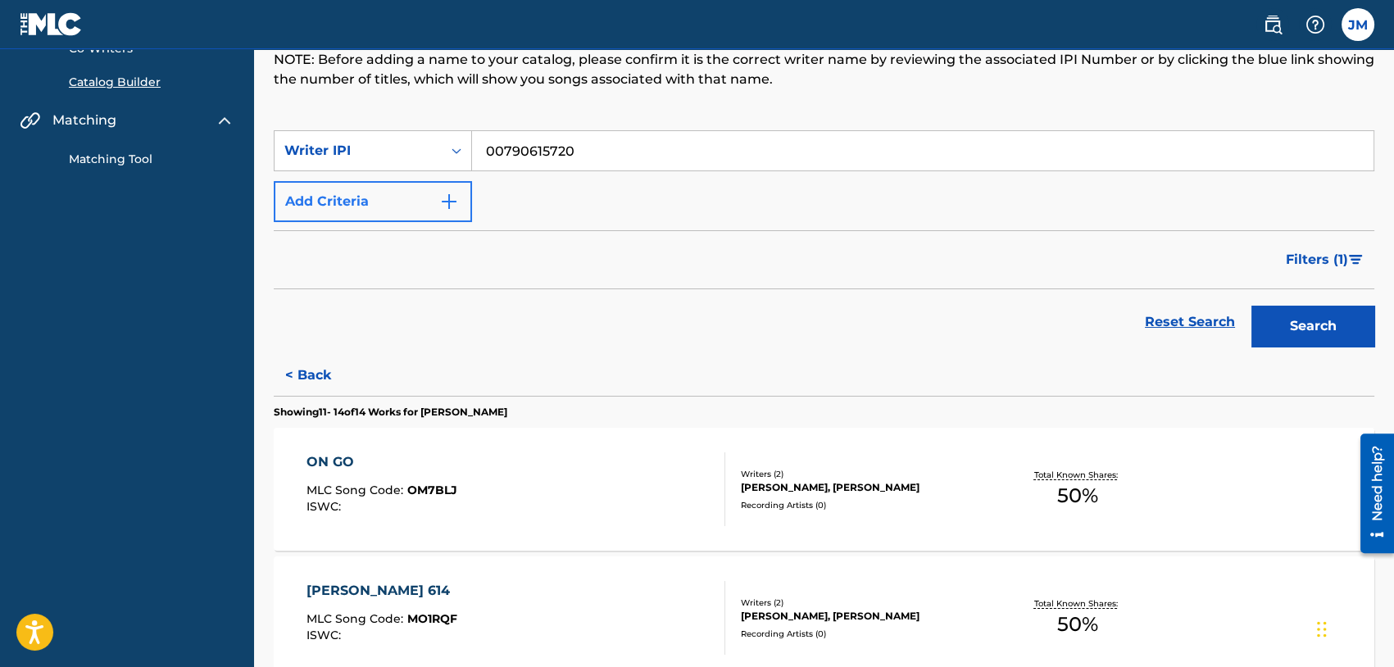
scroll to position [0, 0]
